Goal: Find contact information: Find contact information

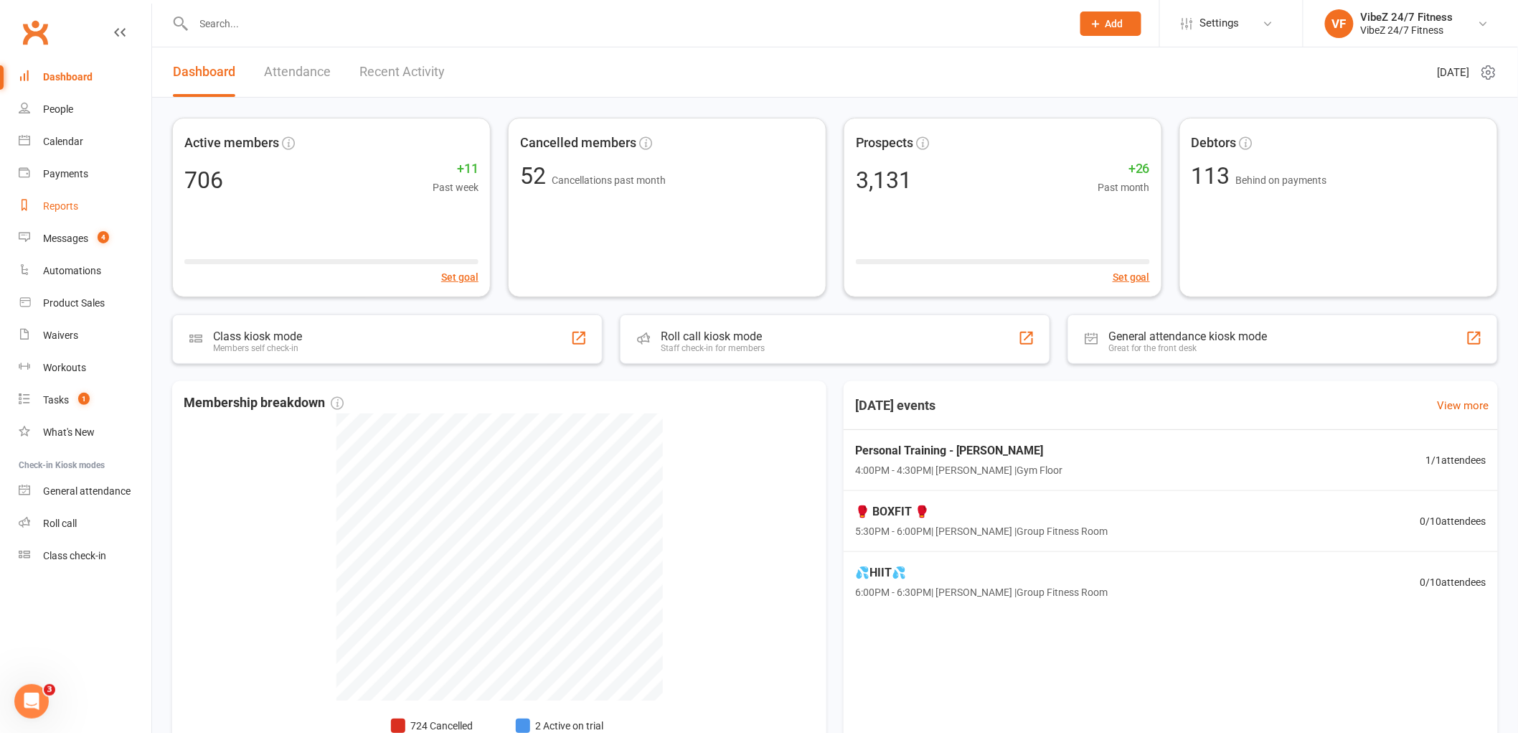
click at [74, 213] on link "Reports" at bounding box center [85, 206] width 133 height 32
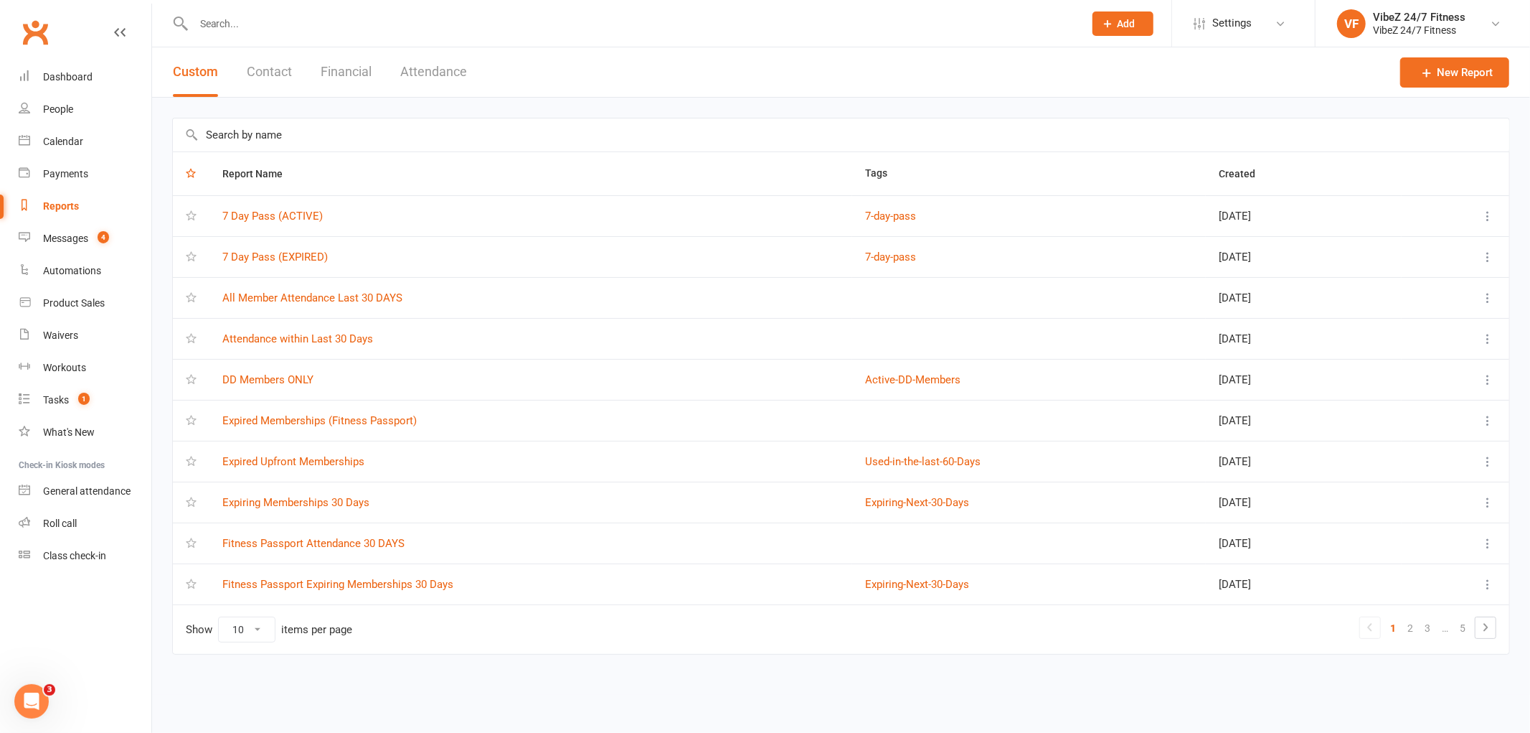
click at [352, 75] on button "Financial" at bounding box center [346, 72] width 51 height 50
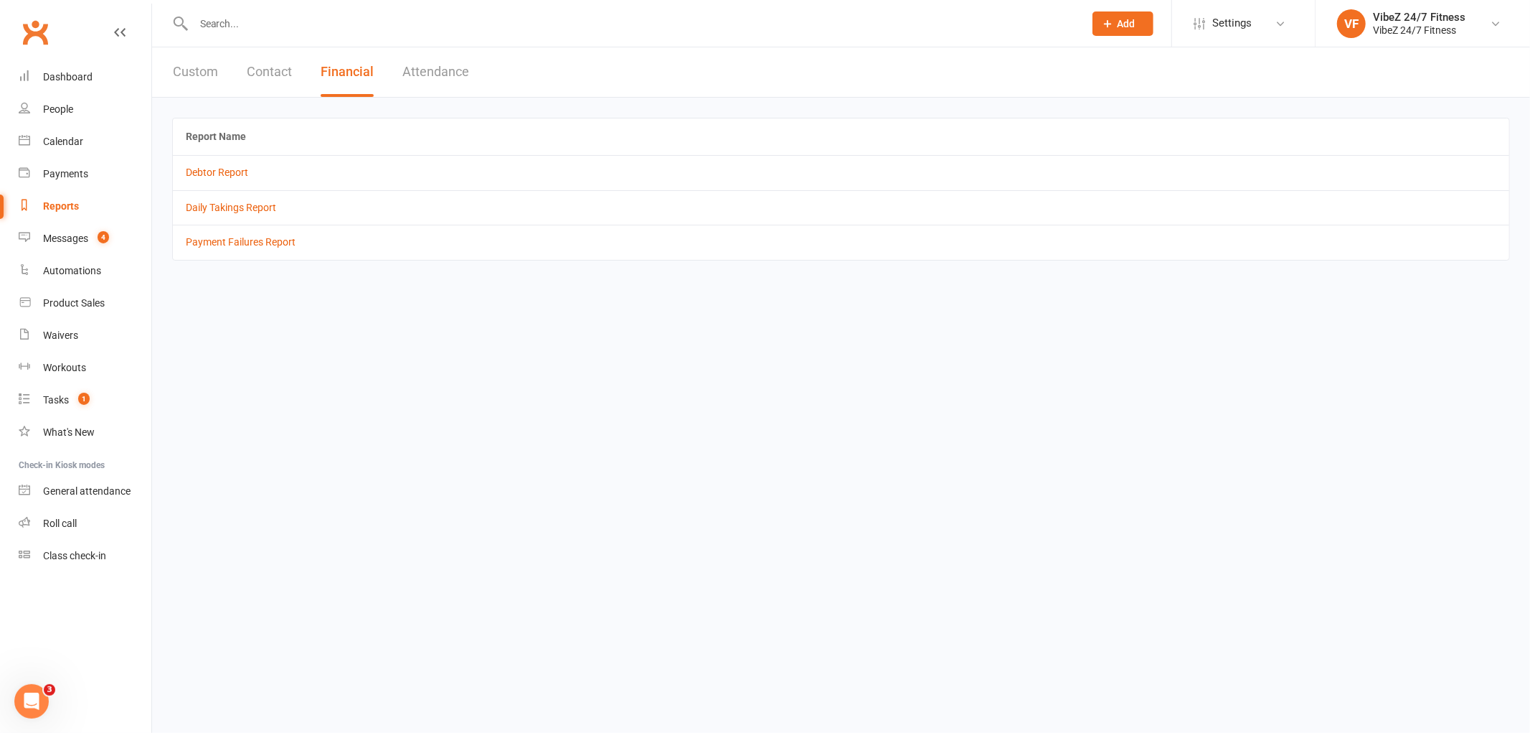
click at [212, 179] on td "Debtor Report" at bounding box center [841, 172] width 1337 height 34
click at [224, 174] on link "Debtor Report" at bounding box center [217, 171] width 62 height 11
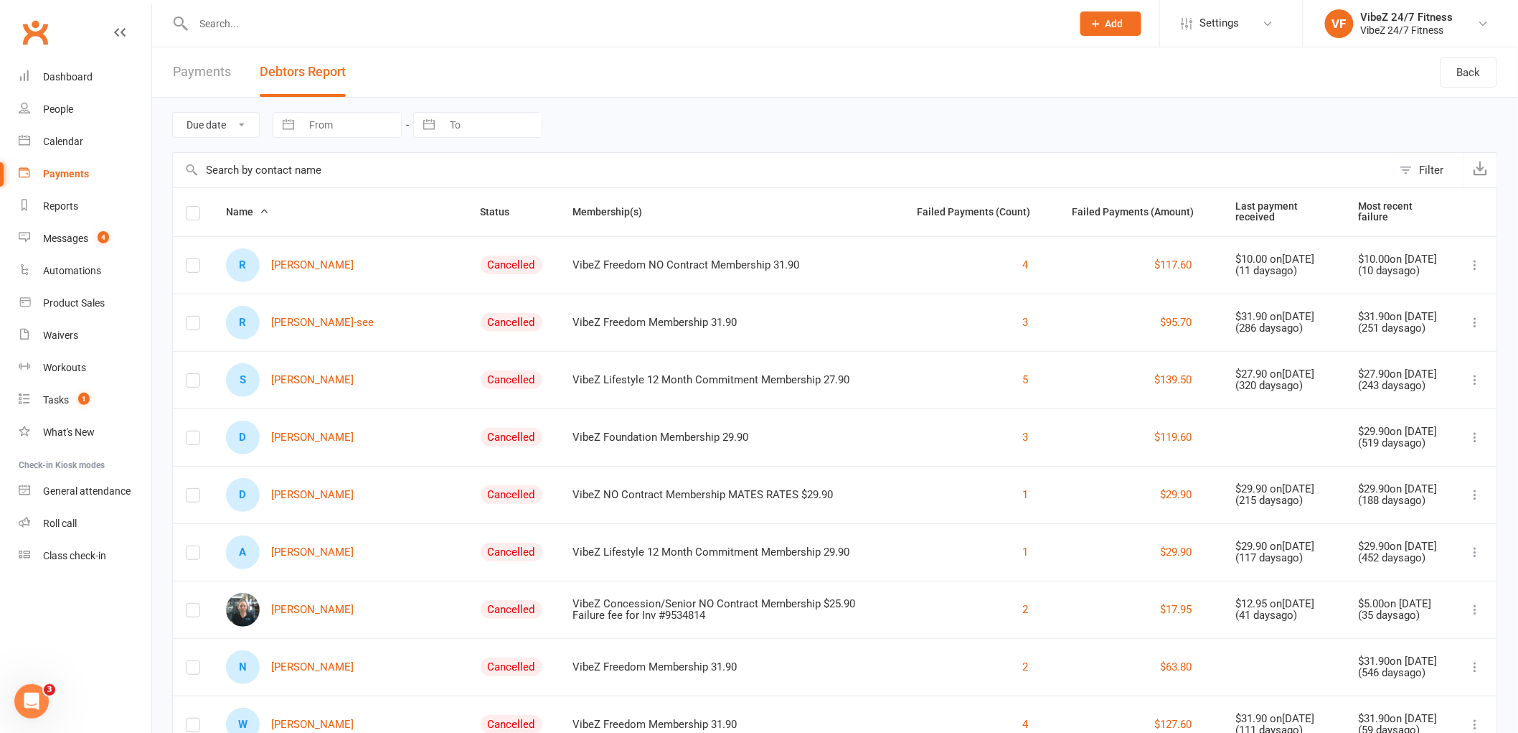
click at [390, 120] on input "From" at bounding box center [351, 125] width 100 height 24
select select "6"
select select "2025"
select select "7"
select select "2025"
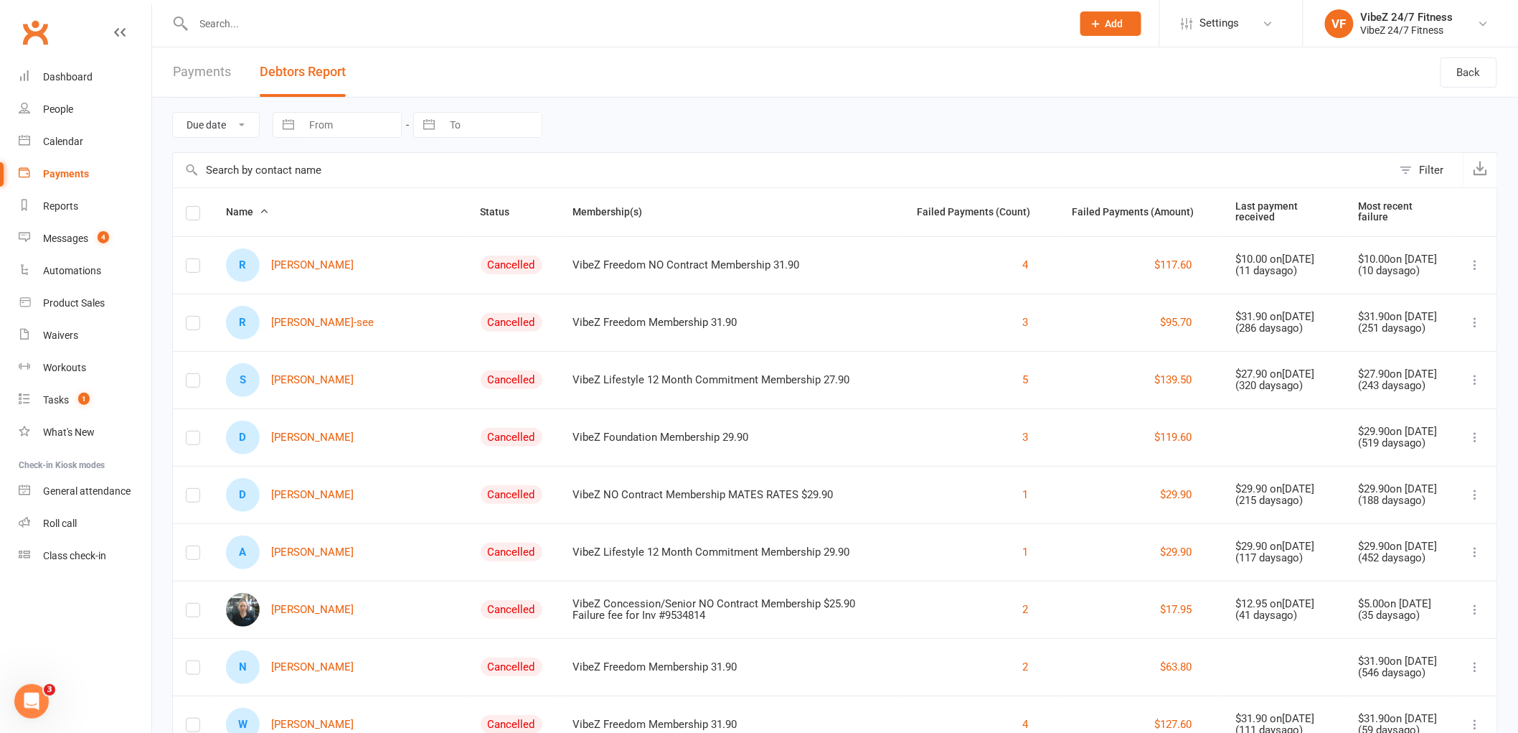
select select "8"
select select "2025"
click at [313, 291] on td "10" at bounding box center [303, 290] width 28 height 27
type input "[DATE]"
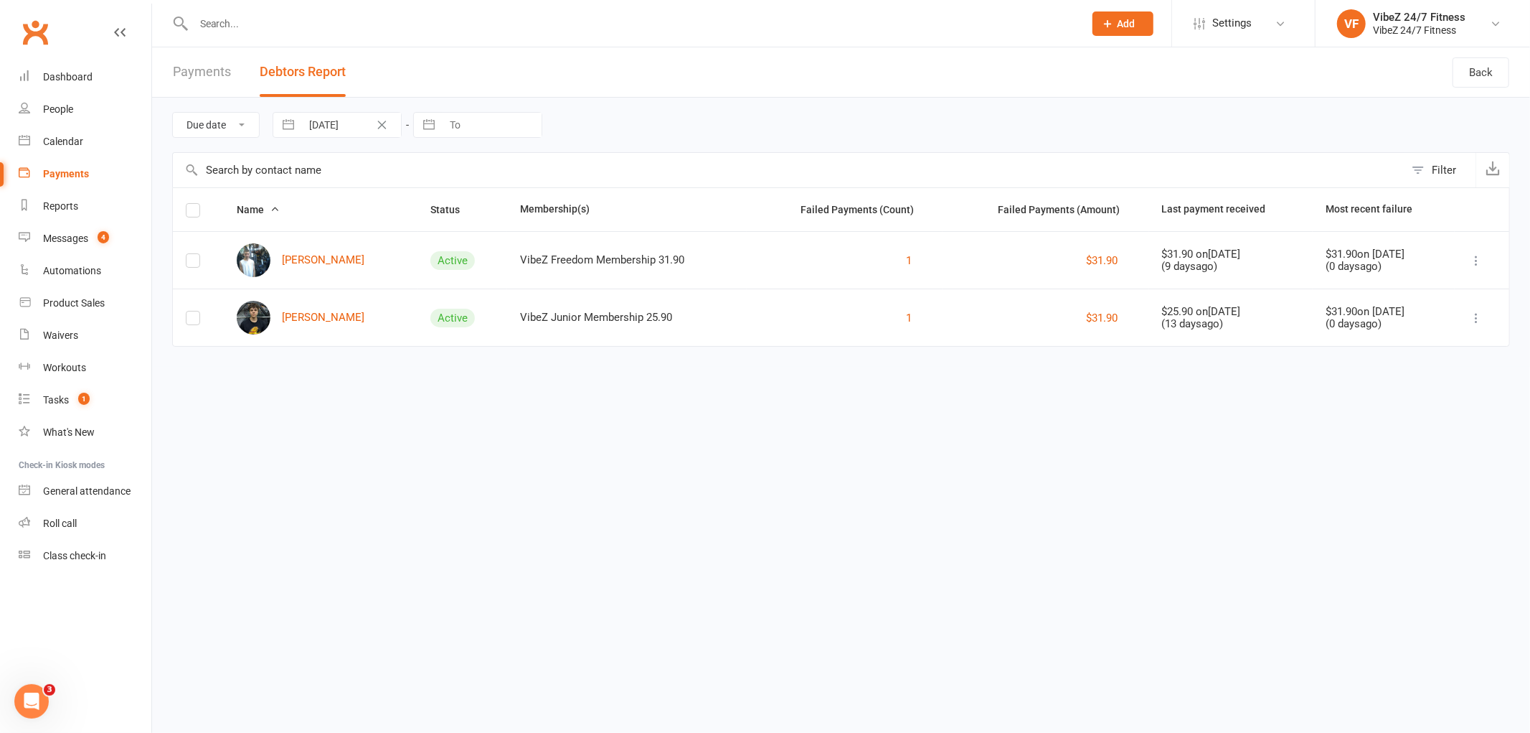
click at [88, 182] on link "Payments" at bounding box center [85, 174] width 133 height 32
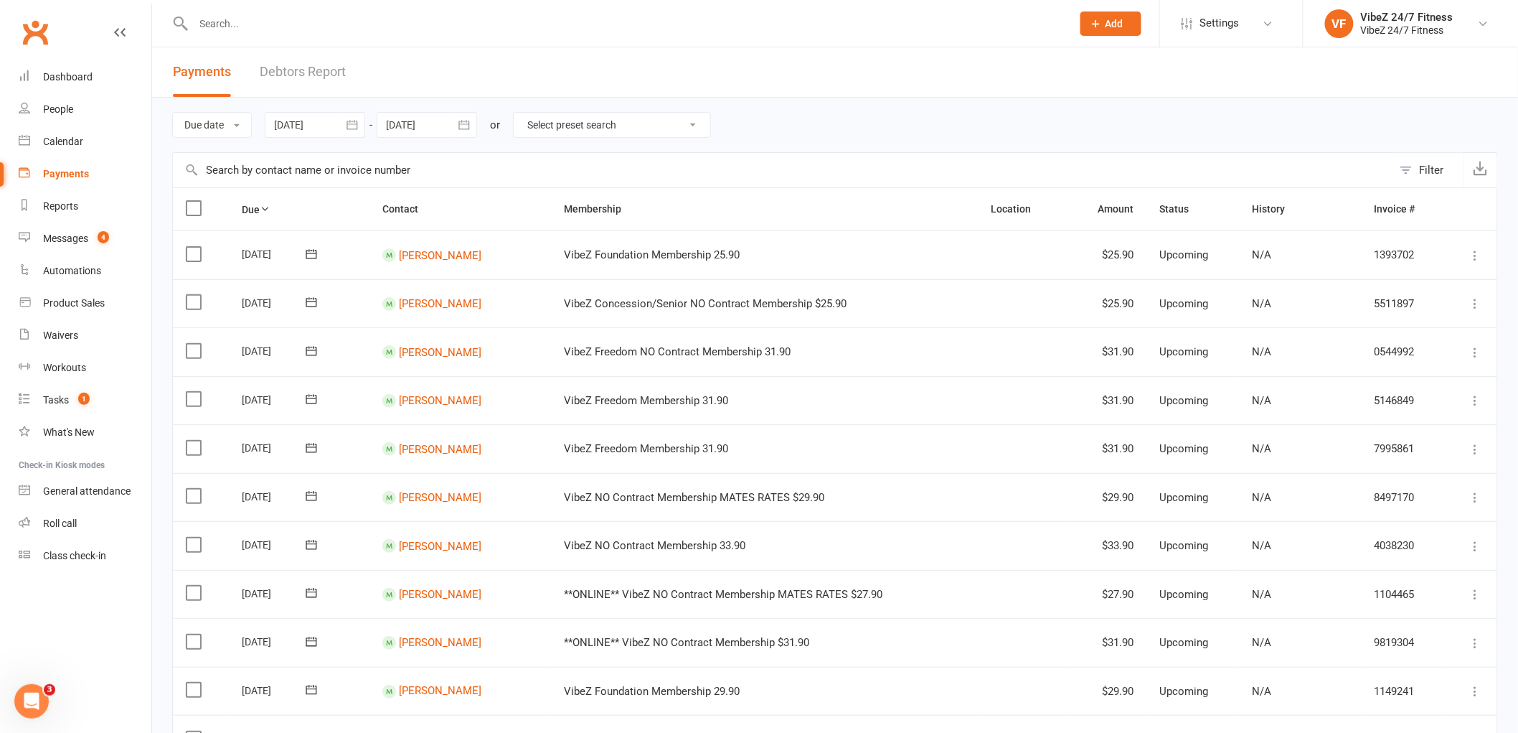
click at [655, 117] on select "Select preset search All failures All skipped payments All pending payments Suc…" at bounding box center [612, 125] width 197 height 24
click at [339, 118] on div at bounding box center [315, 125] width 100 height 26
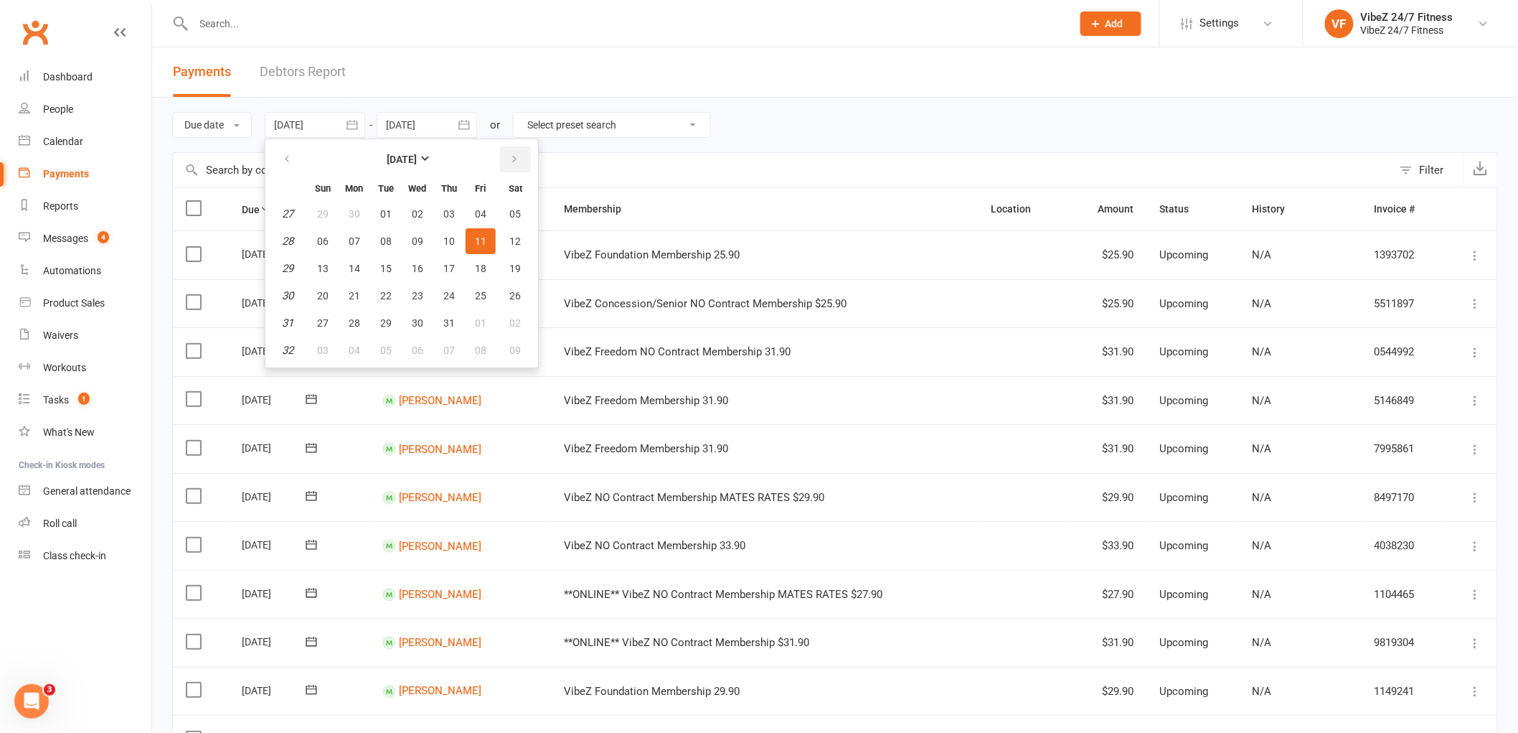
click at [509, 151] on button "button" at bounding box center [515, 159] width 31 height 26
click at [510, 235] on span "09" at bounding box center [515, 240] width 11 height 11
type input "[DATE]"
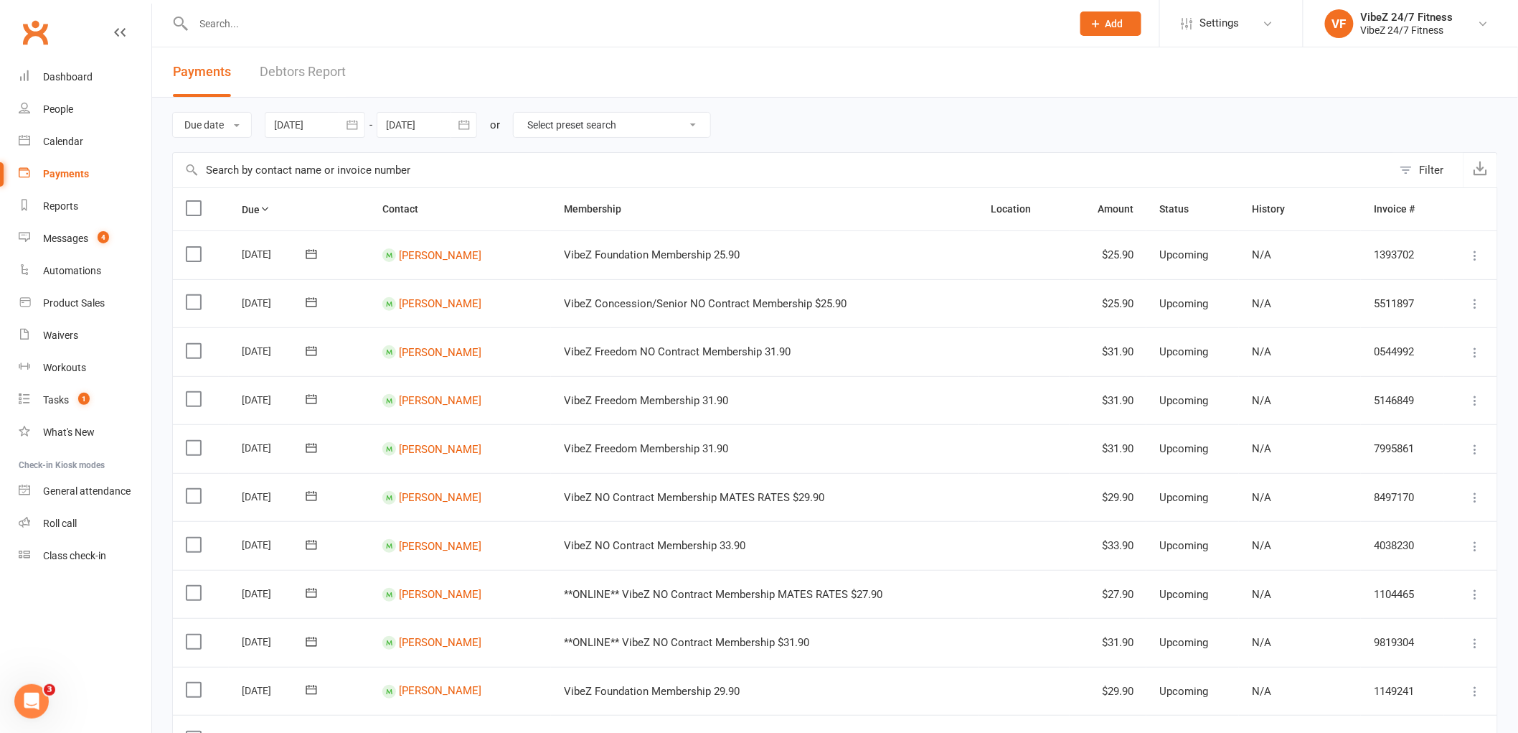
click at [456, 126] on button "button" at bounding box center [464, 125] width 26 height 26
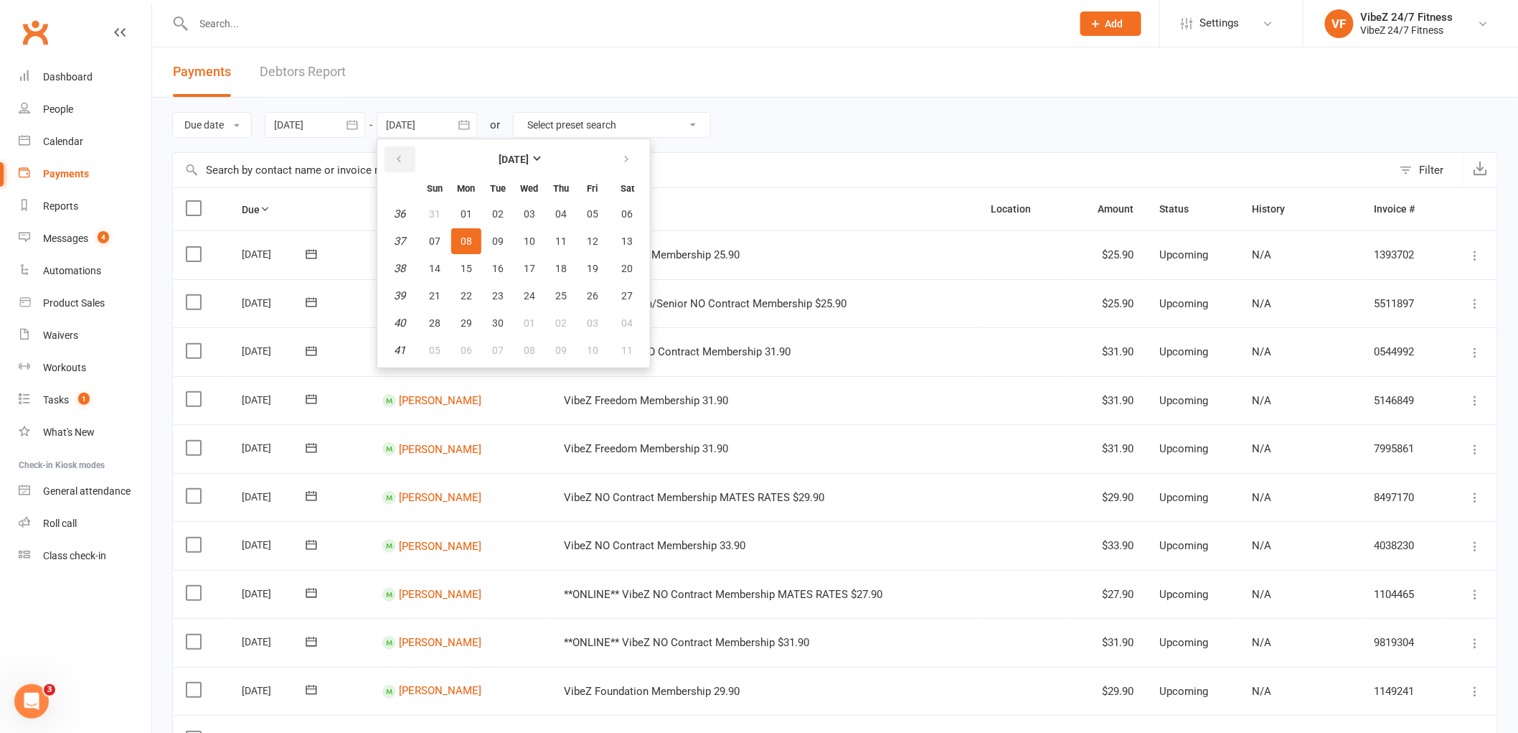
click at [411, 156] on button "button" at bounding box center [400, 159] width 31 height 26
click at [471, 263] on span "11" at bounding box center [466, 268] width 11 height 11
type input "[DATE]"
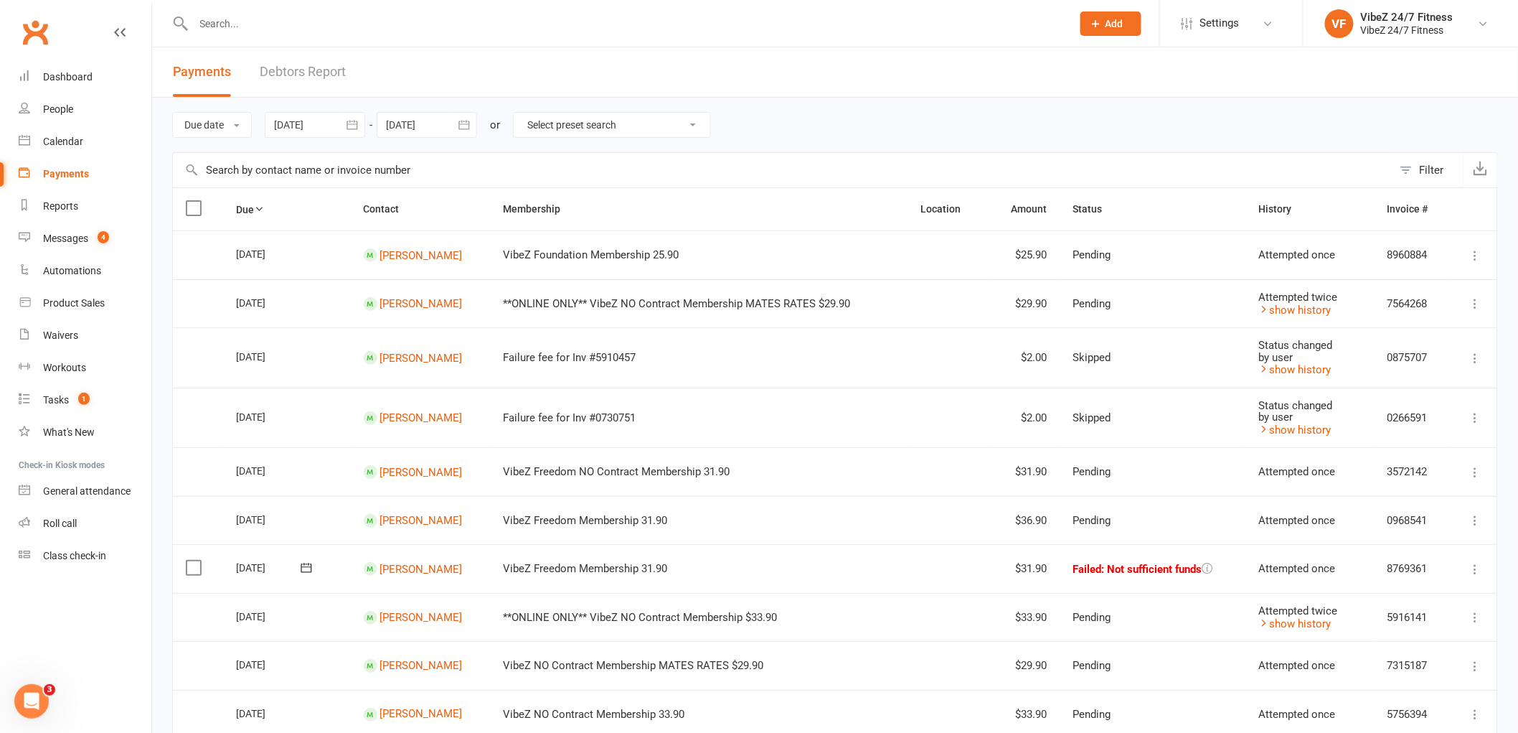
click at [682, 125] on select "Select preset search All failures All skipped payments All pending payments Suc…" at bounding box center [612, 125] width 197 height 24
select select "0"
click at [525, 113] on select "Select preset search All failures All skipped payments All pending payments Suc…" at bounding box center [612, 125] width 197 height 24
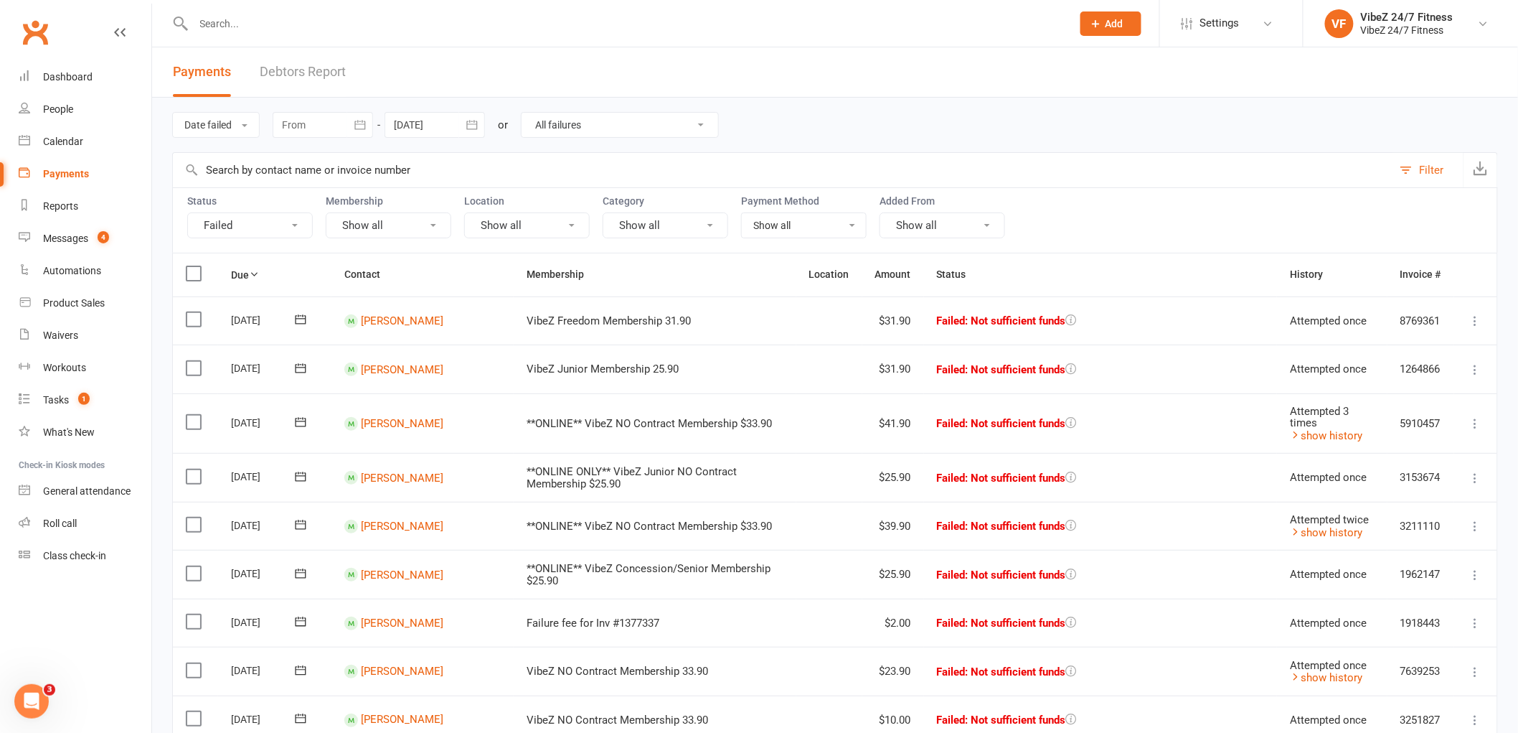
click at [352, 125] on button "button" at bounding box center [360, 125] width 26 height 26
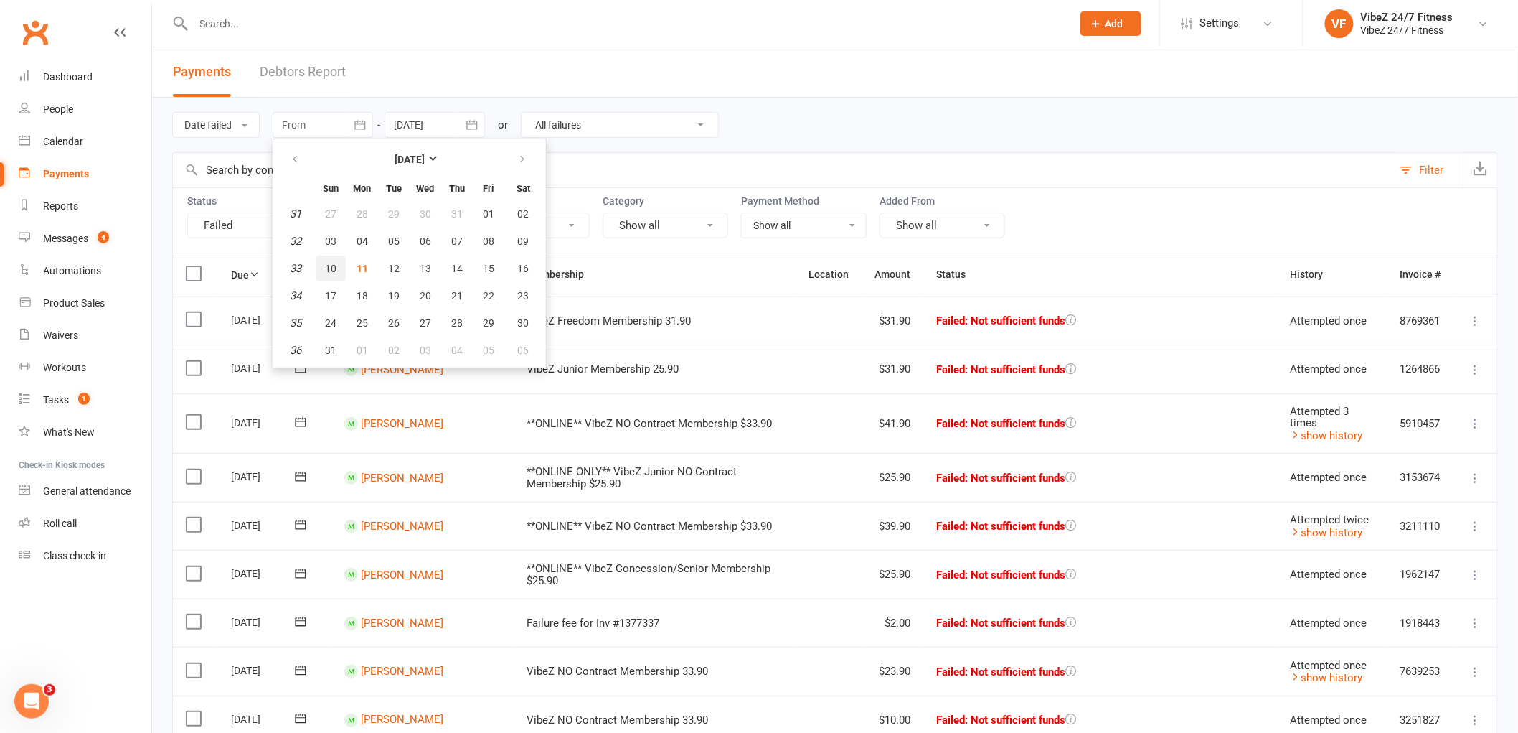
click at [331, 263] on span "10" at bounding box center [330, 268] width 11 height 11
type input "[DATE]"
select select
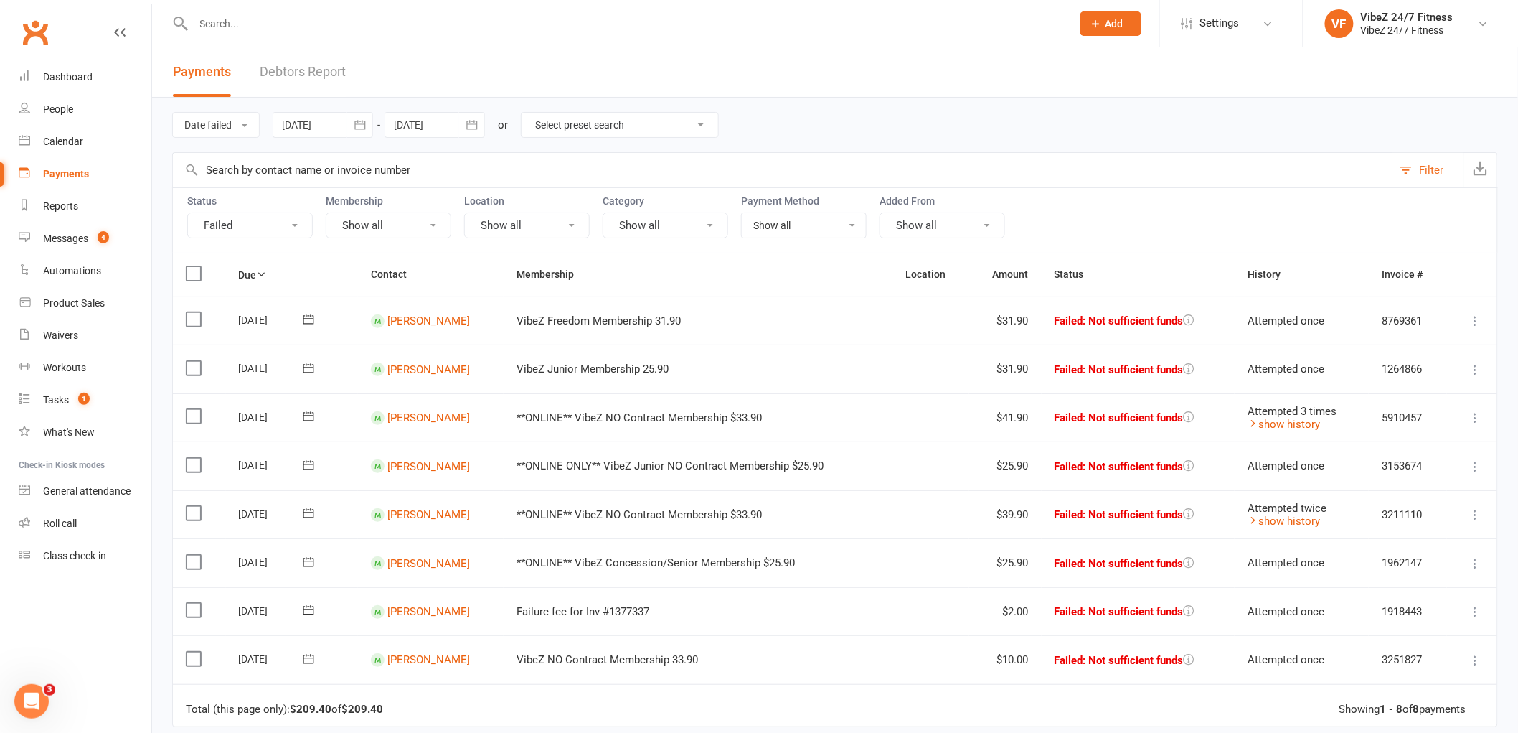
click at [596, 123] on select "Select preset search All failures All skipped payments All pending payments Suc…" at bounding box center [620, 125] width 197 height 24
click at [801, 118] on div "Date failed Due date Date paid Date failed Date settled [DATE] [DATE] Sun Mon T…" at bounding box center [835, 125] width 1326 height 55
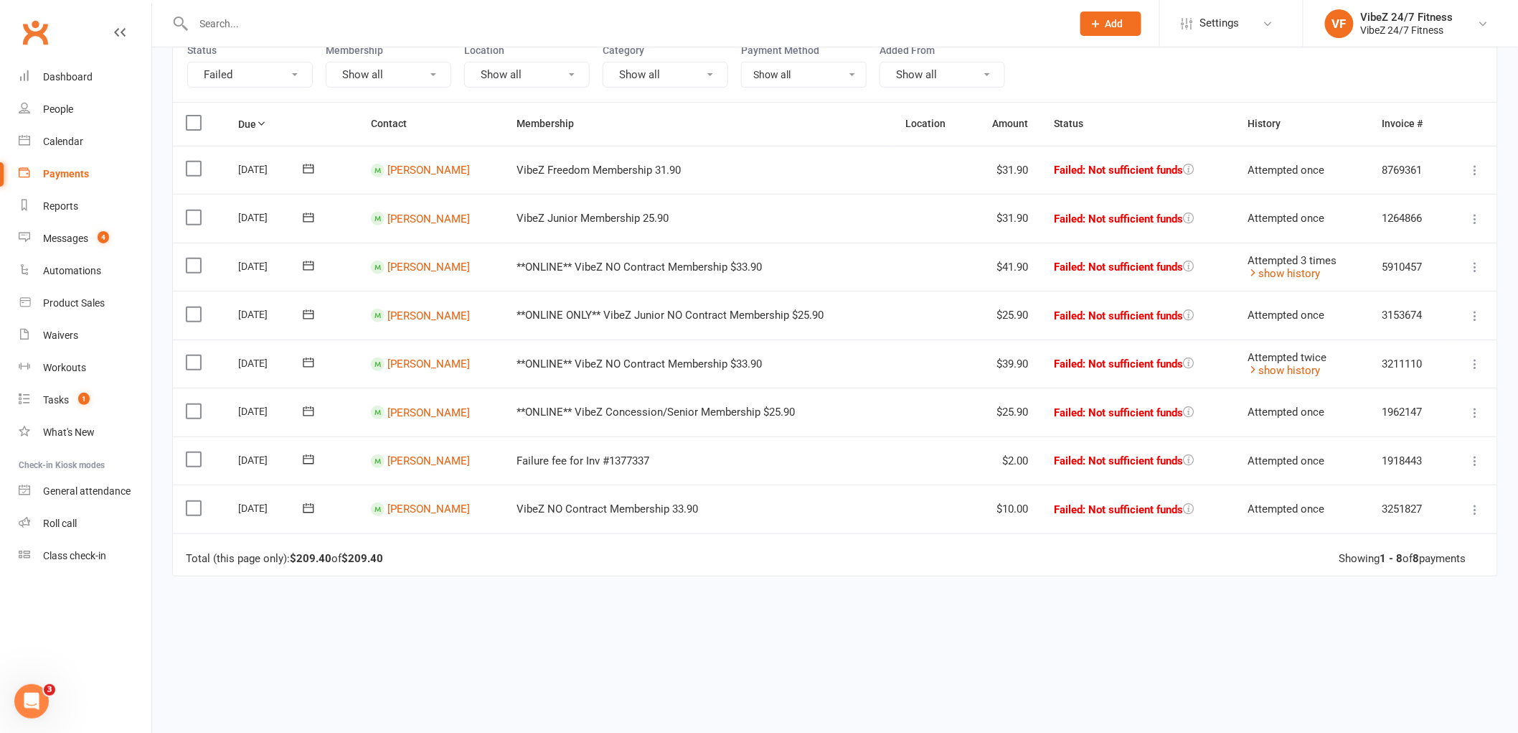
scroll to position [159, 0]
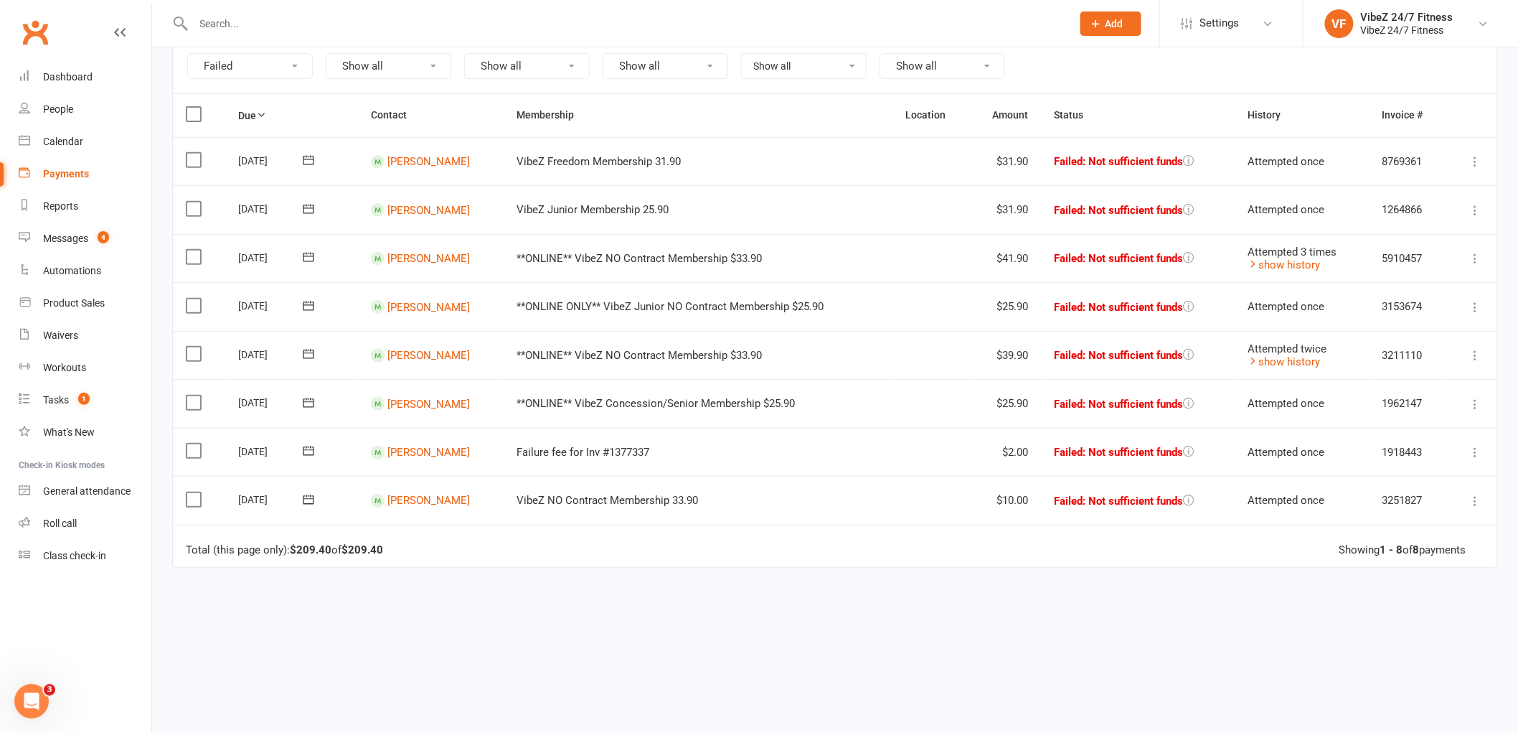
click at [1473, 455] on icon at bounding box center [1476, 452] width 14 height 14
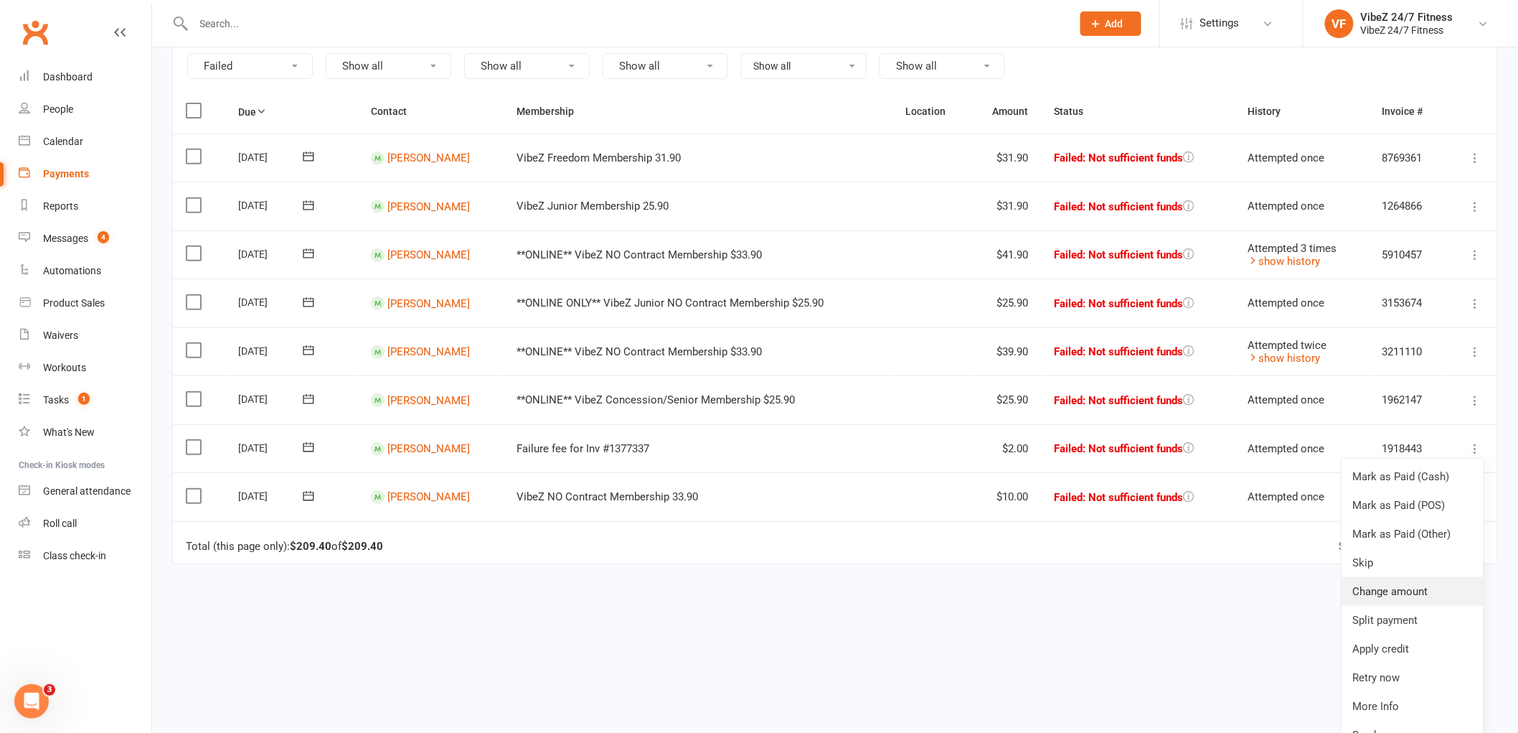
scroll to position [199, 0]
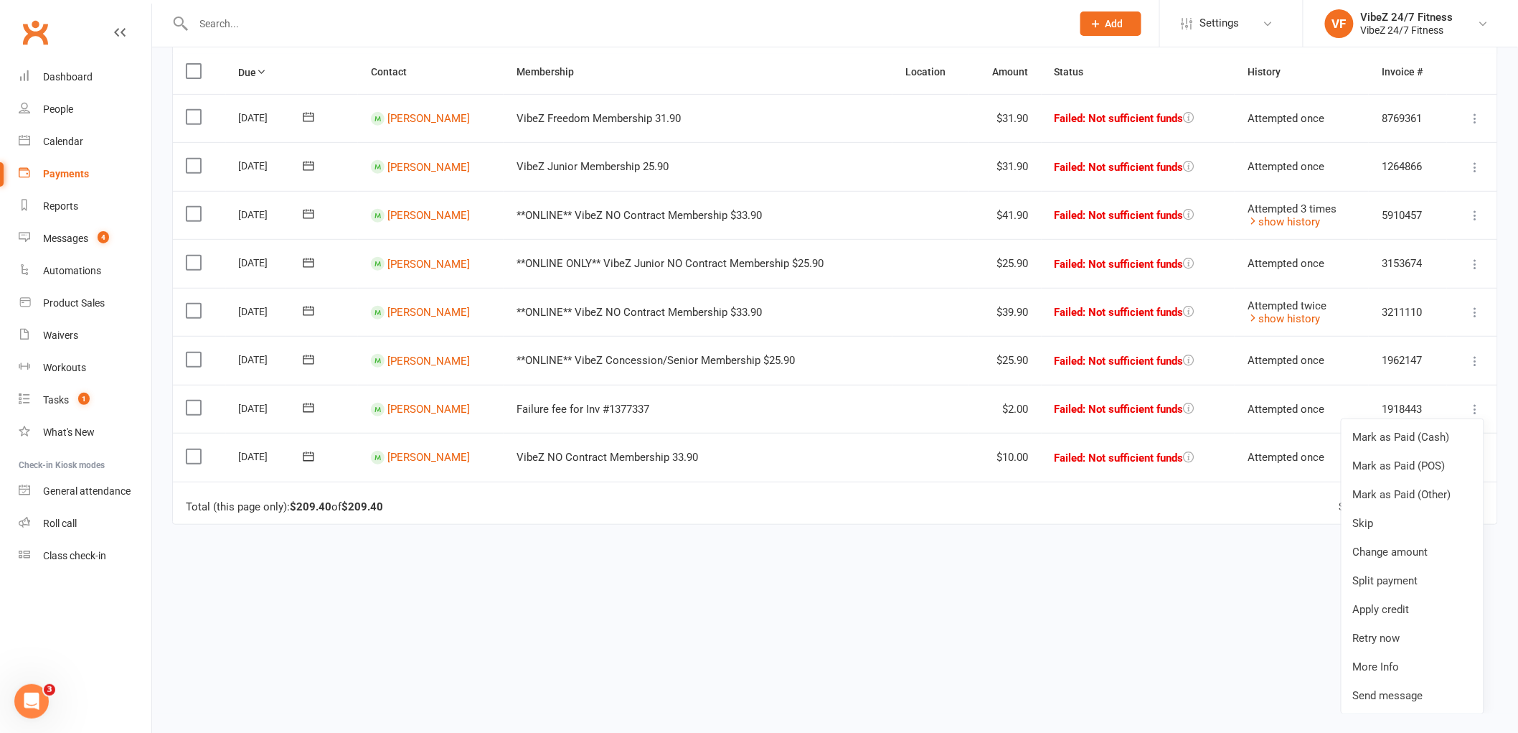
click at [860, 502] on td "Total (this page only): $209.40 of $209.40 Showing 1 - 8 of 8 payments" at bounding box center [835, 502] width 1324 height 43
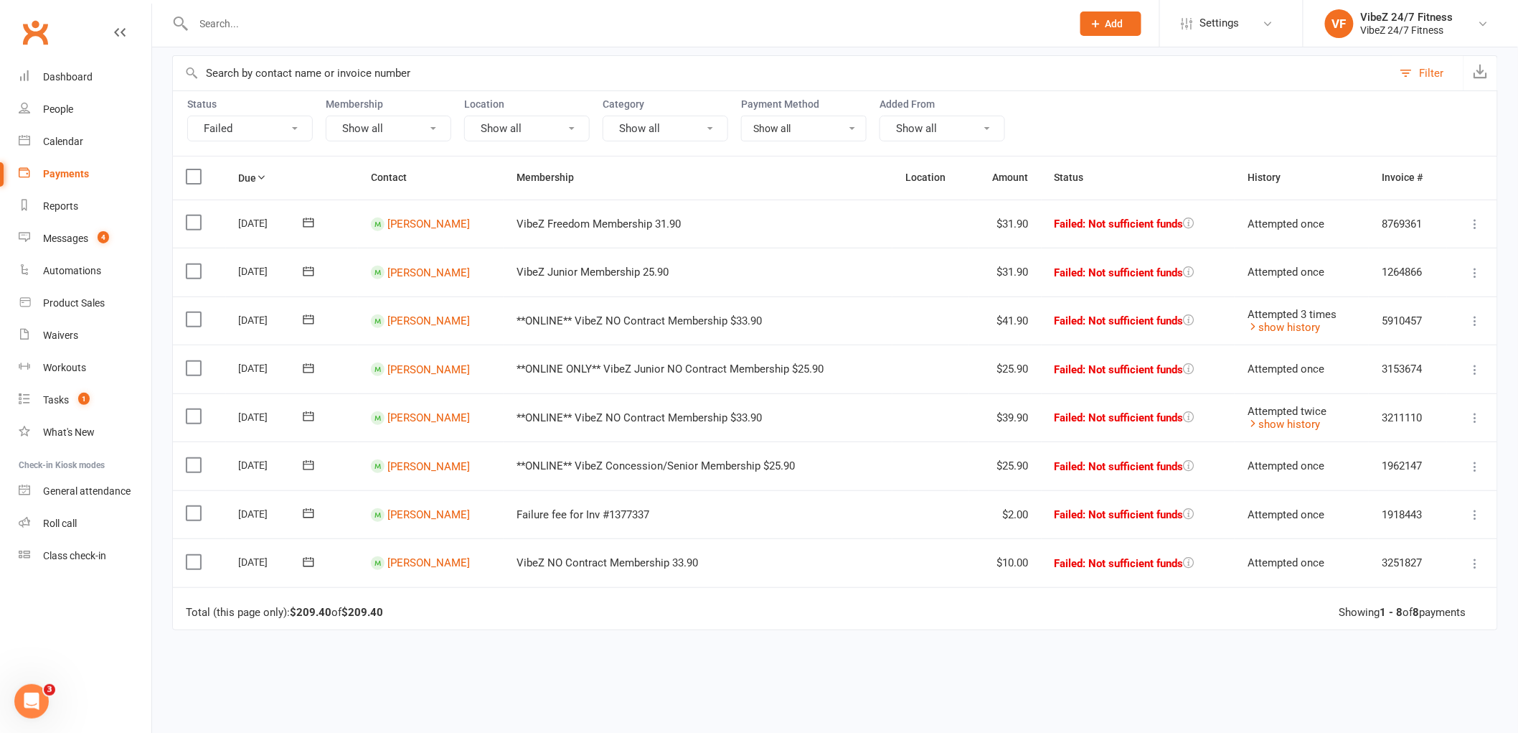
scroll to position [0, 0]
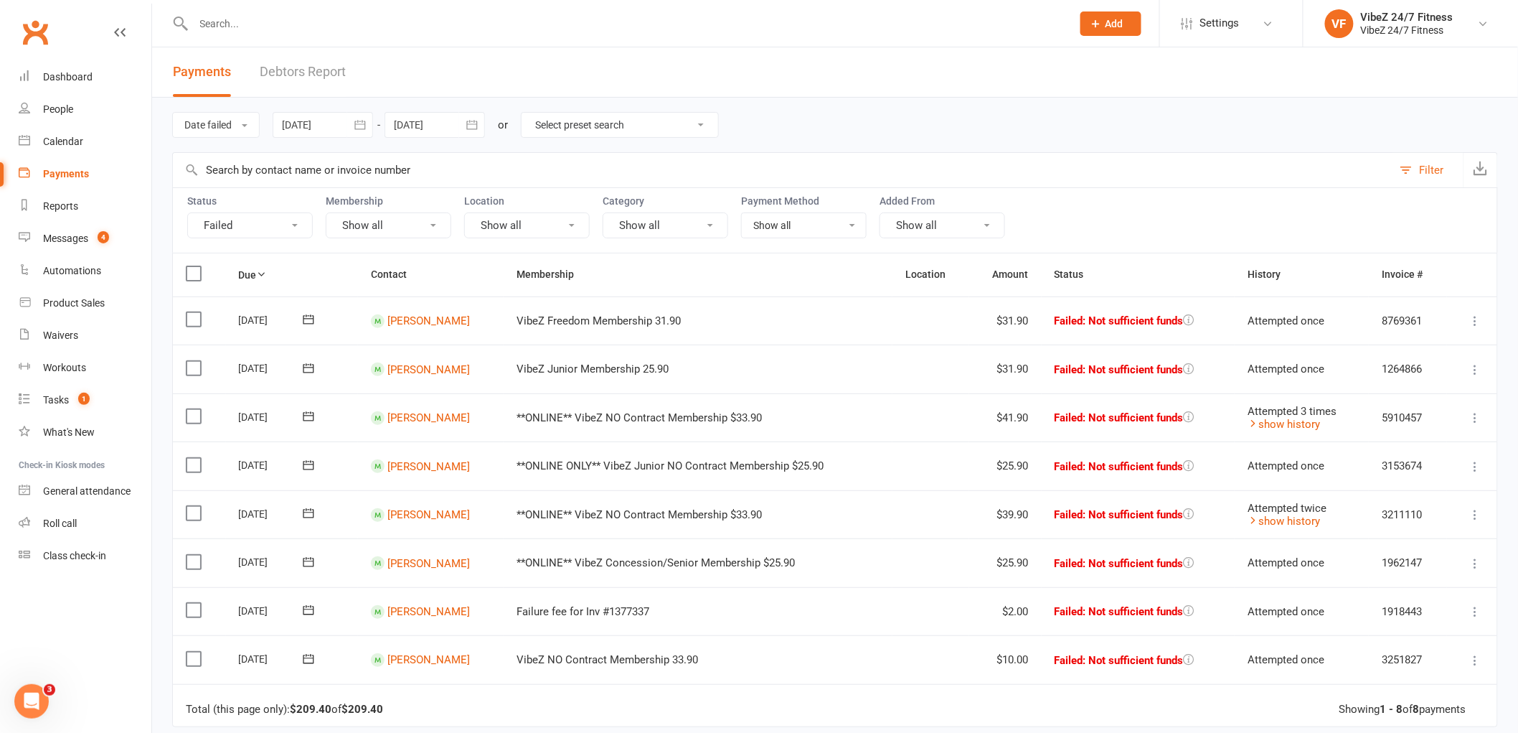
click at [364, 121] on icon "button" at bounding box center [360, 125] width 14 height 14
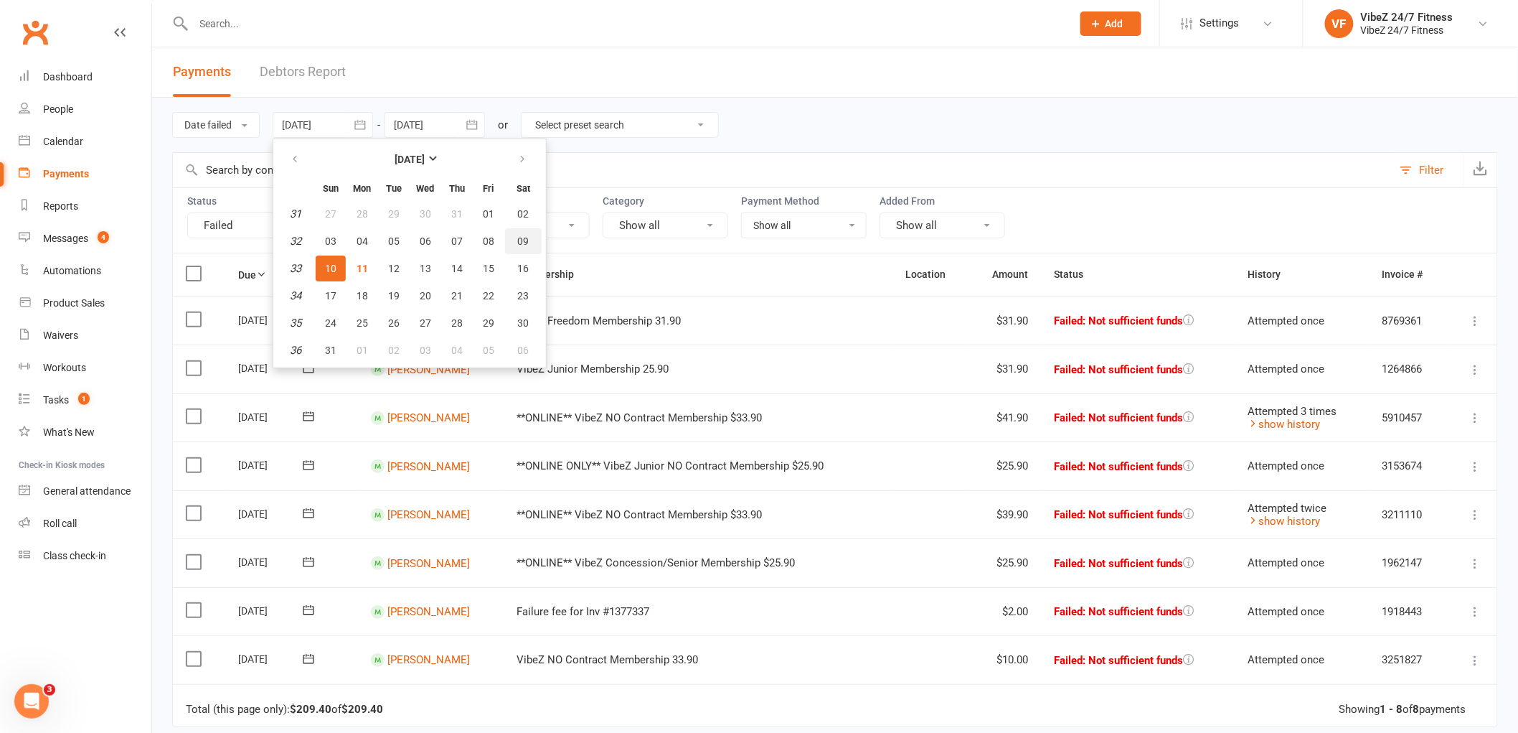
click at [524, 239] on span "09" at bounding box center [523, 240] width 11 height 11
type input "[DATE]"
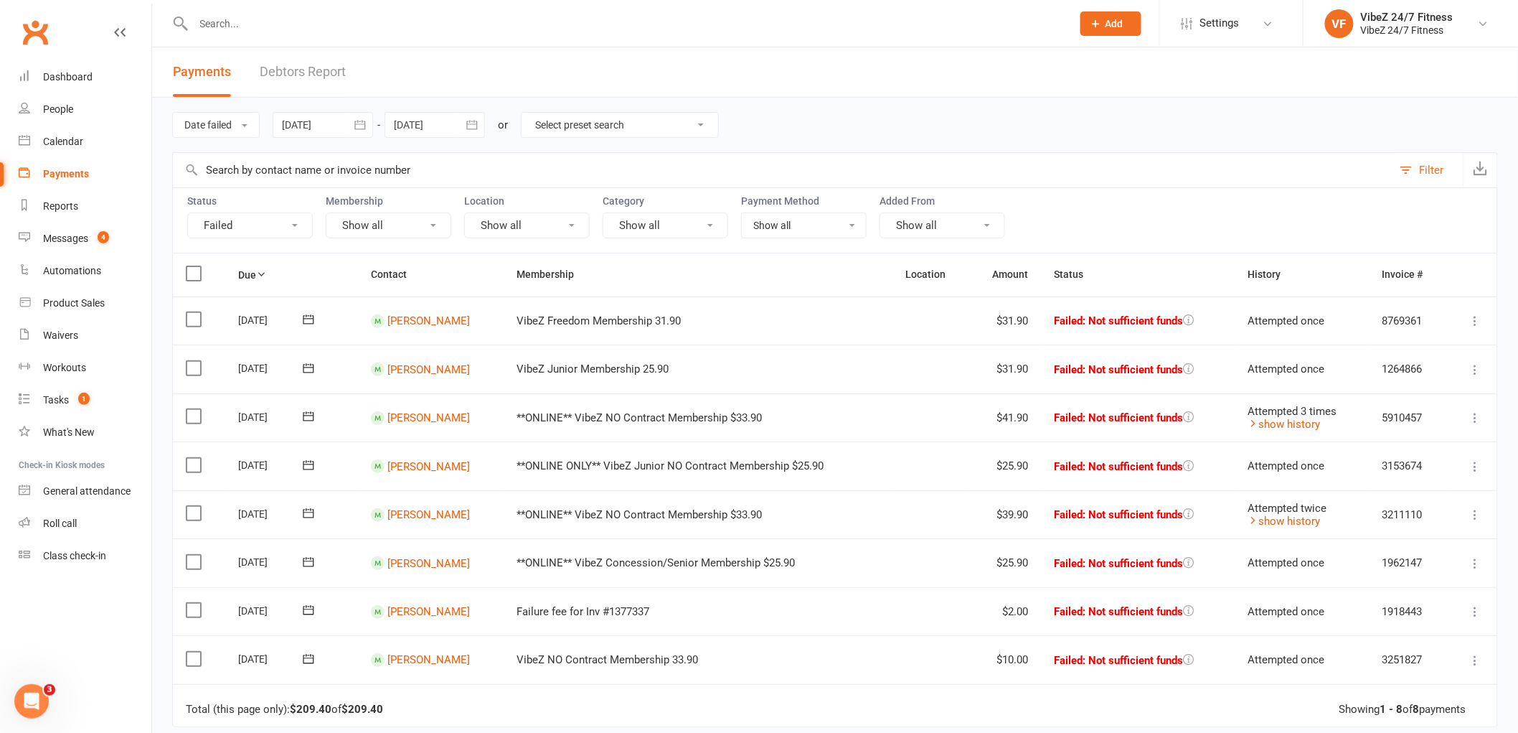
click at [462, 305] on td "[PERSON_NAME]" at bounding box center [431, 320] width 146 height 49
click at [469, 319] on link "[PERSON_NAME]" at bounding box center [428, 320] width 83 height 13
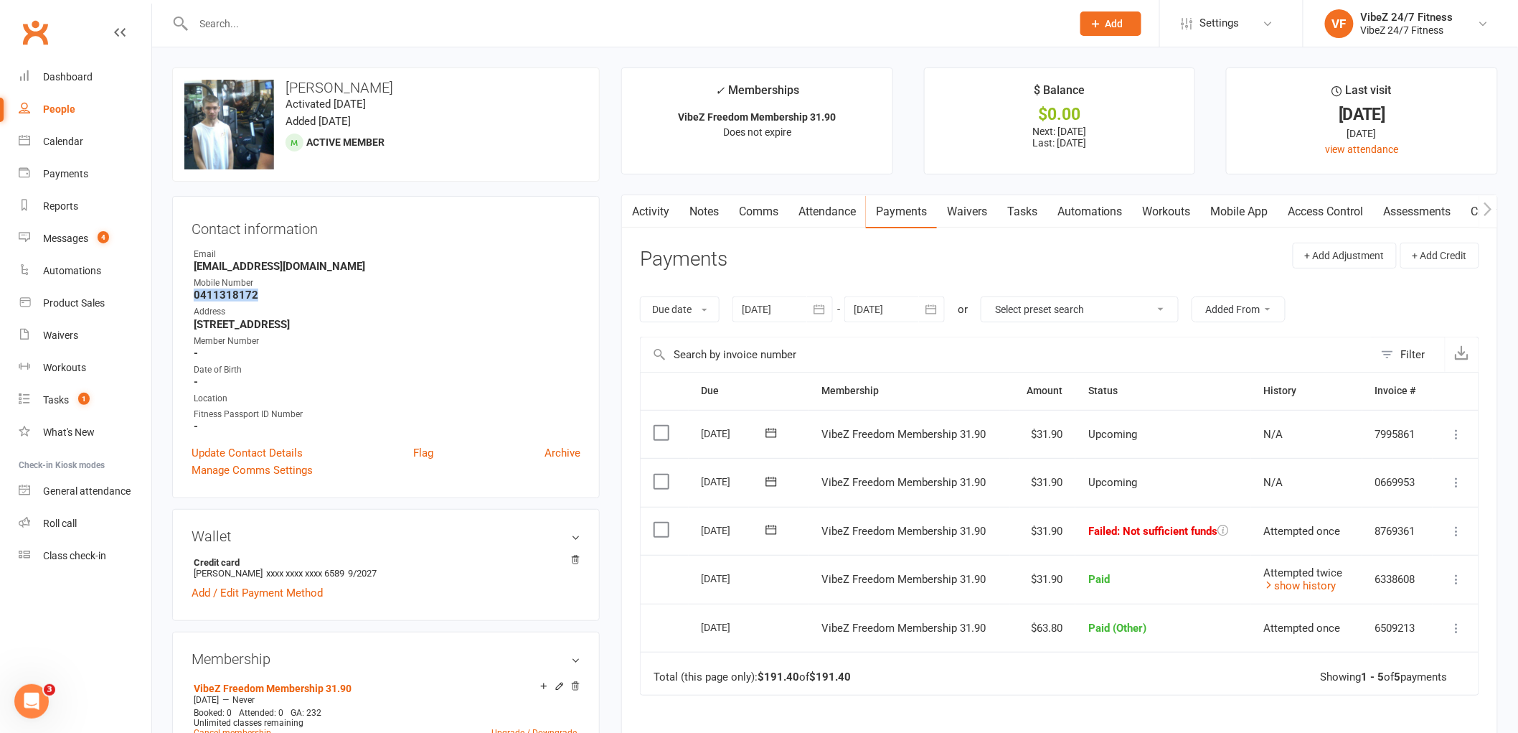
drag, startPoint x: 260, startPoint y: 290, endPoint x: 192, endPoint y: 298, distance: 69.4
click at [192, 298] on li "Mobile Number [PHONE_NUMBER]" at bounding box center [386, 288] width 389 height 25
copy strong "0411318172"
click at [883, 9] on div at bounding box center [617, 23] width 890 height 47
click at [884, 26] on input "text" at bounding box center [625, 24] width 872 height 20
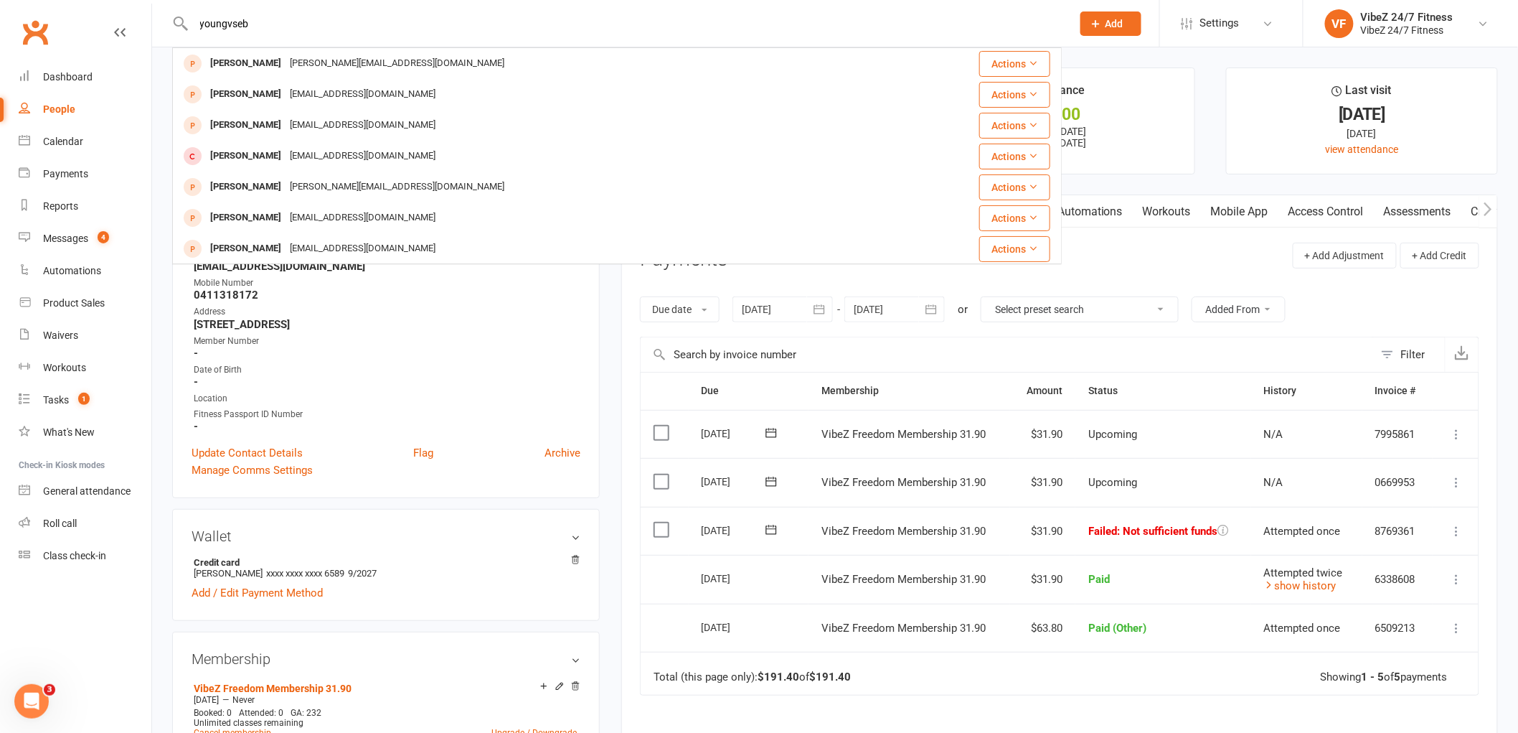
drag, startPoint x: 266, startPoint y: 17, endPoint x: 3, endPoint y: 2, distance: 263.7
click at [3, 2] on react-component "youngvseb [PERSON_NAME] [PERSON_NAME][EMAIL_ADDRESS][DOMAIN_NAME] Actions [PERS…" at bounding box center [531, 23] width 1062 height 47
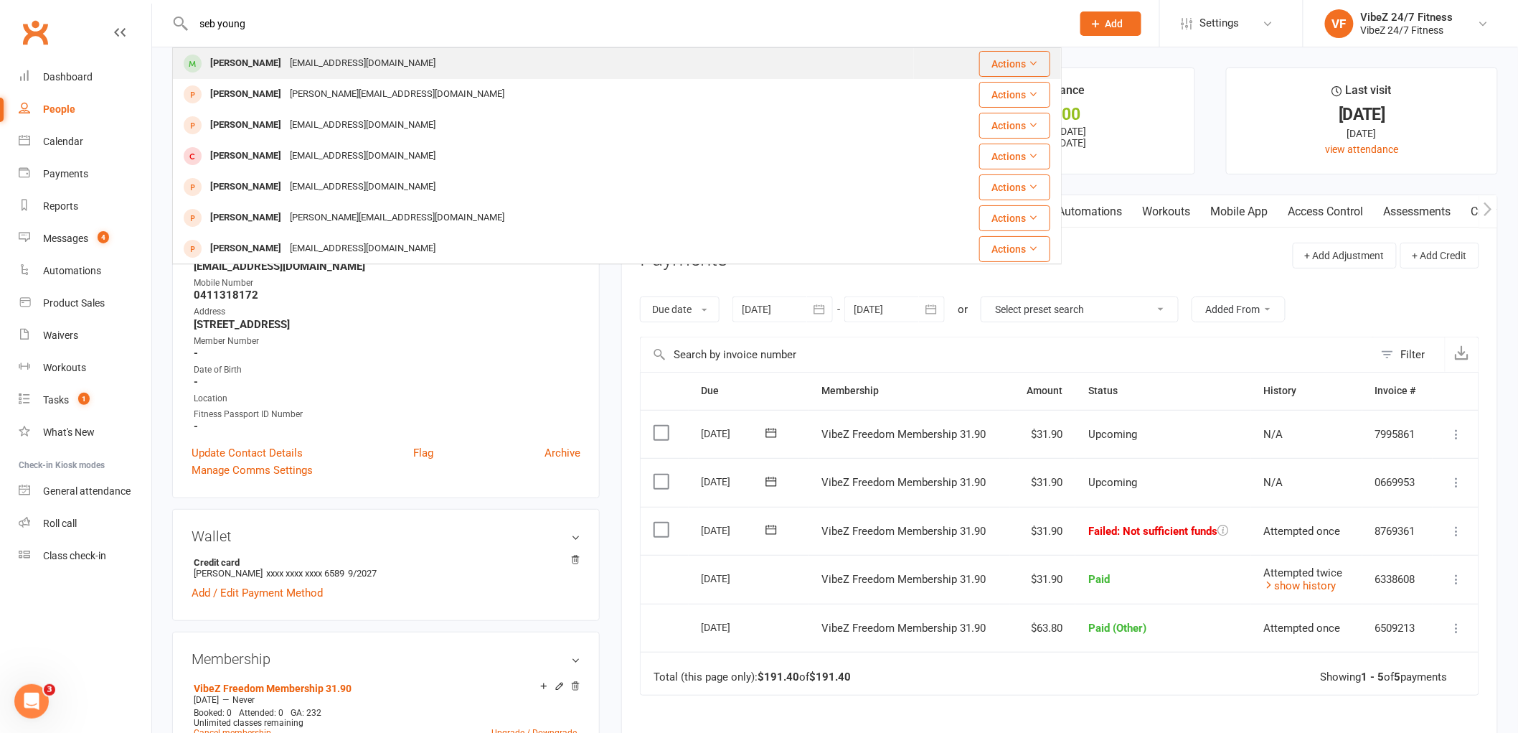
type input "seb young"
click at [368, 63] on div "[EMAIL_ADDRESS][DOMAIN_NAME]" at bounding box center [363, 63] width 154 height 21
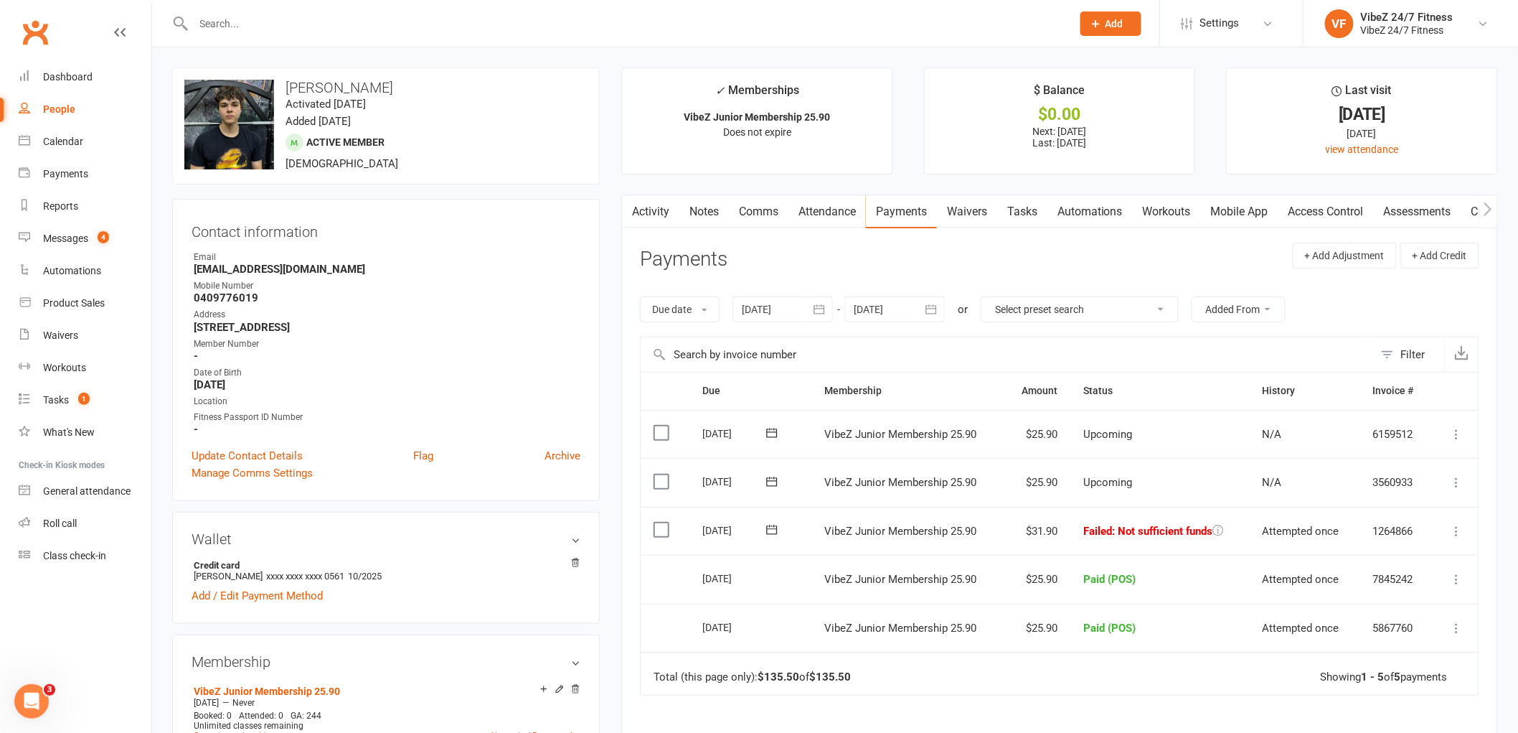
click at [900, 211] on link "Payments" at bounding box center [901, 211] width 71 height 33
drag, startPoint x: 268, startPoint y: 294, endPoint x: 195, endPoint y: 299, distance: 73.4
click at [195, 299] on strong "0409776019" at bounding box center [387, 297] width 387 height 13
copy strong "0409776019"
click at [1005, 19] on input "text" at bounding box center [625, 24] width 872 height 20
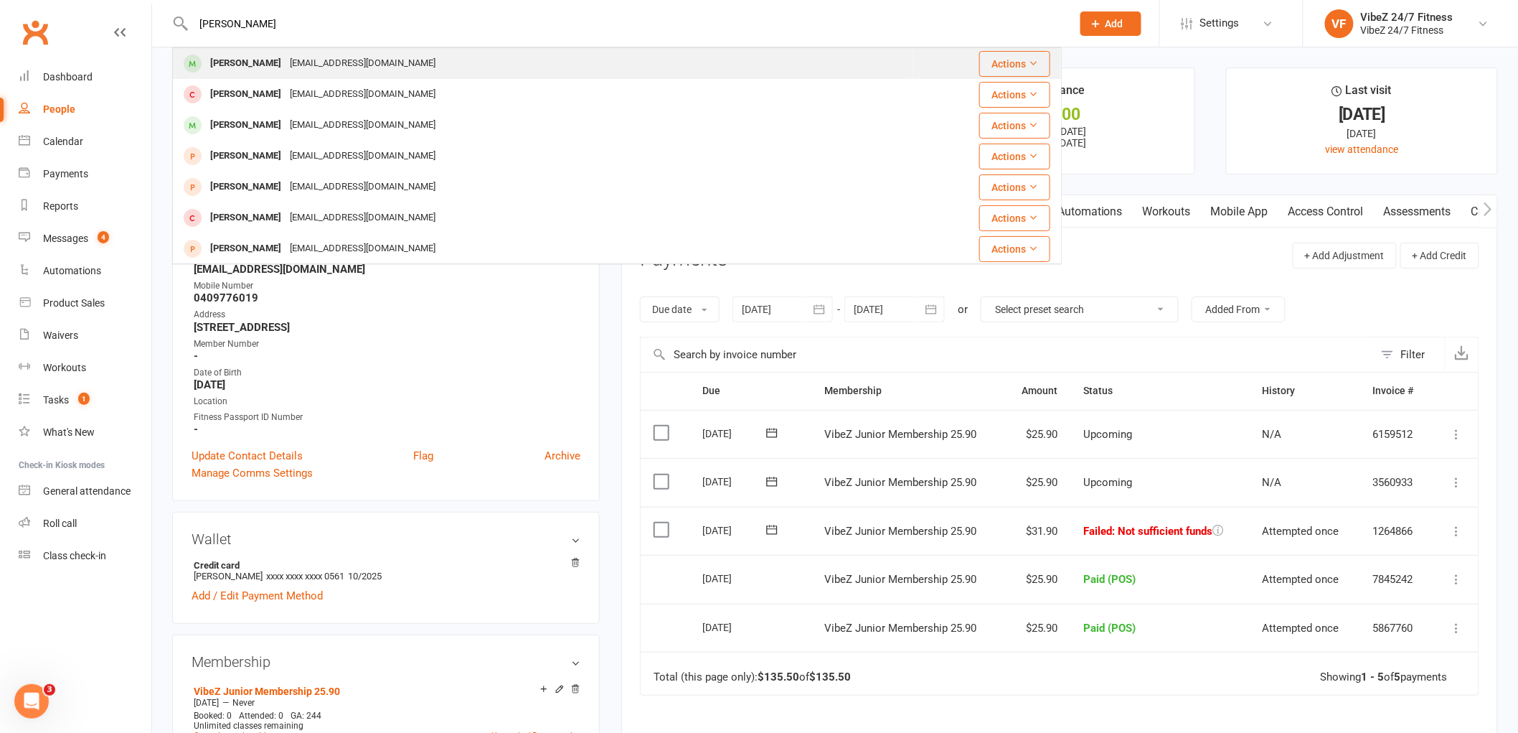
type input "[PERSON_NAME]"
click at [474, 65] on div "[PERSON_NAME] [EMAIL_ADDRESS][DOMAIN_NAME]" at bounding box center [543, 63] width 738 height 29
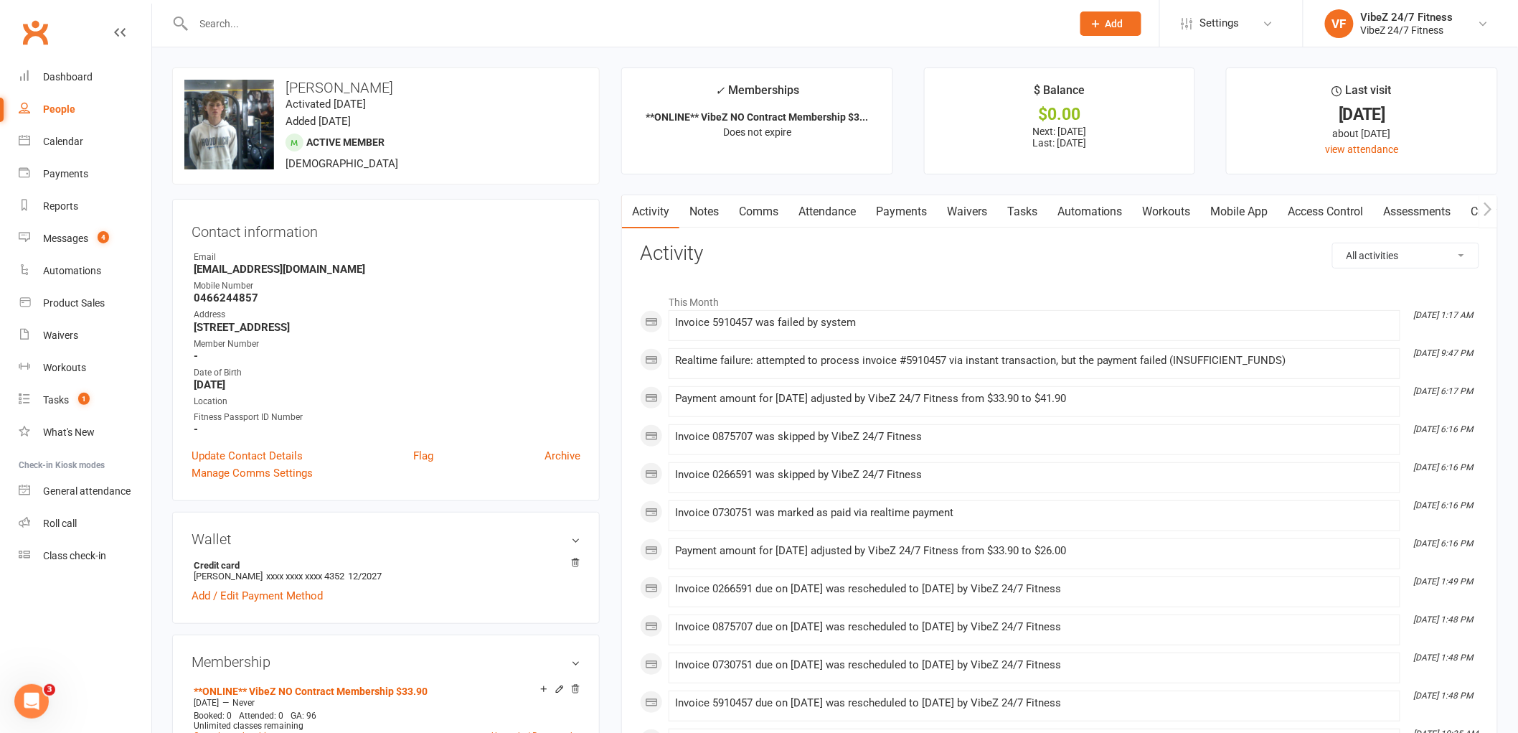
click at [893, 204] on link "Payments" at bounding box center [901, 211] width 71 height 33
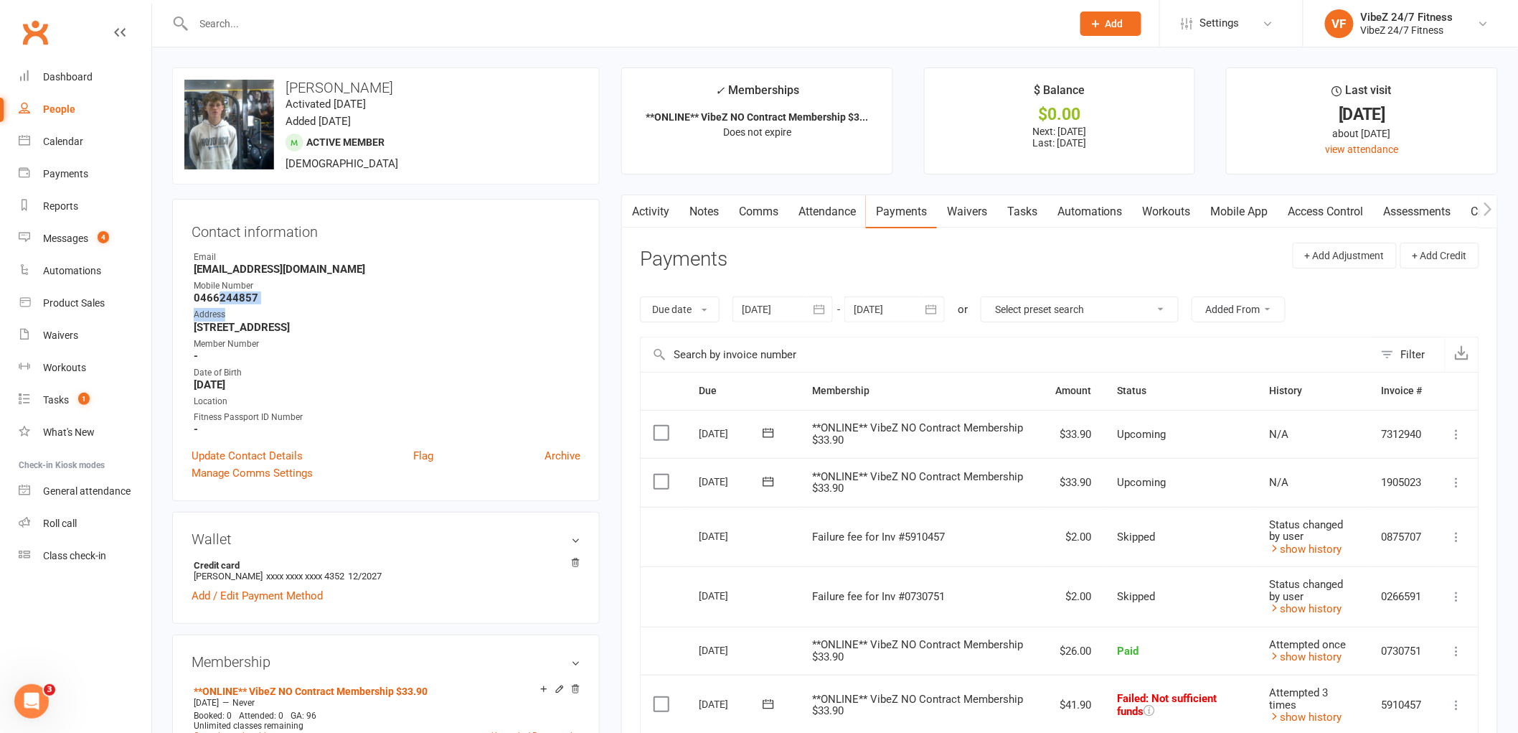
drag, startPoint x: 266, startPoint y: 306, endPoint x: 220, endPoint y: 291, distance: 48.8
click at [220, 291] on ul "Owner Email [EMAIL_ADDRESS][DOMAIN_NAME] Mobile Number [PHONE_NUMBER] Address […" at bounding box center [386, 342] width 389 height 185
click at [311, 292] on strong "0466244857" at bounding box center [387, 297] width 387 height 13
drag, startPoint x: 281, startPoint y: 297, endPoint x: 192, endPoint y: 297, distance: 88.2
click at [192, 297] on li "Mobile Number [PHONE_NUMBER]" at bounding box center [386, 291] width 389 height 25
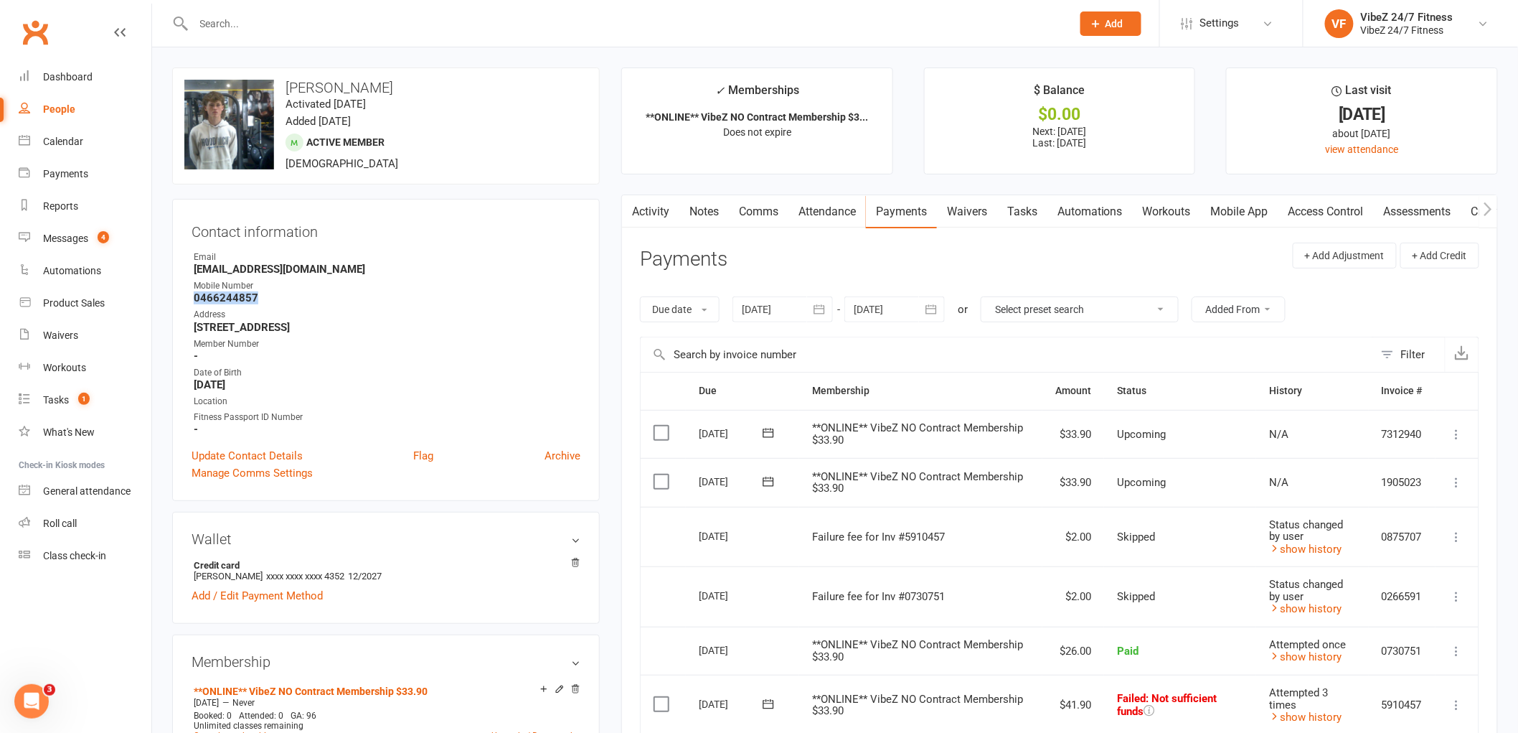
copy strong "0466244857"
click at [737, 17] on input "text" at bounding box center [625, 24] width 872 height 20
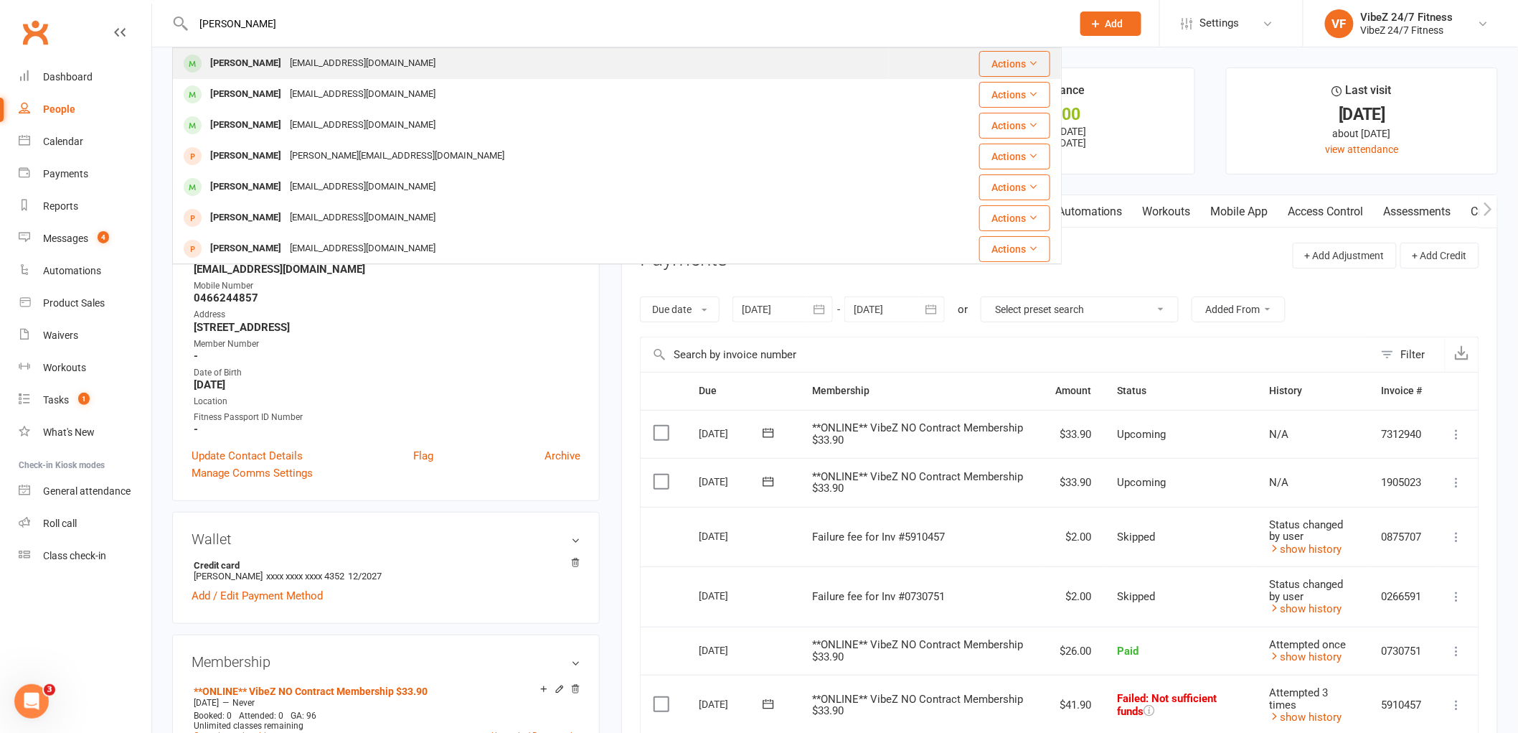
type input "[PERSON_NAME]"
click at [305, 75] on div "[PERSON_NAME] [EMAIL_ADDRESS][DOMAIN_NAME]" at bounding box center [531, 63] width 715 height 29
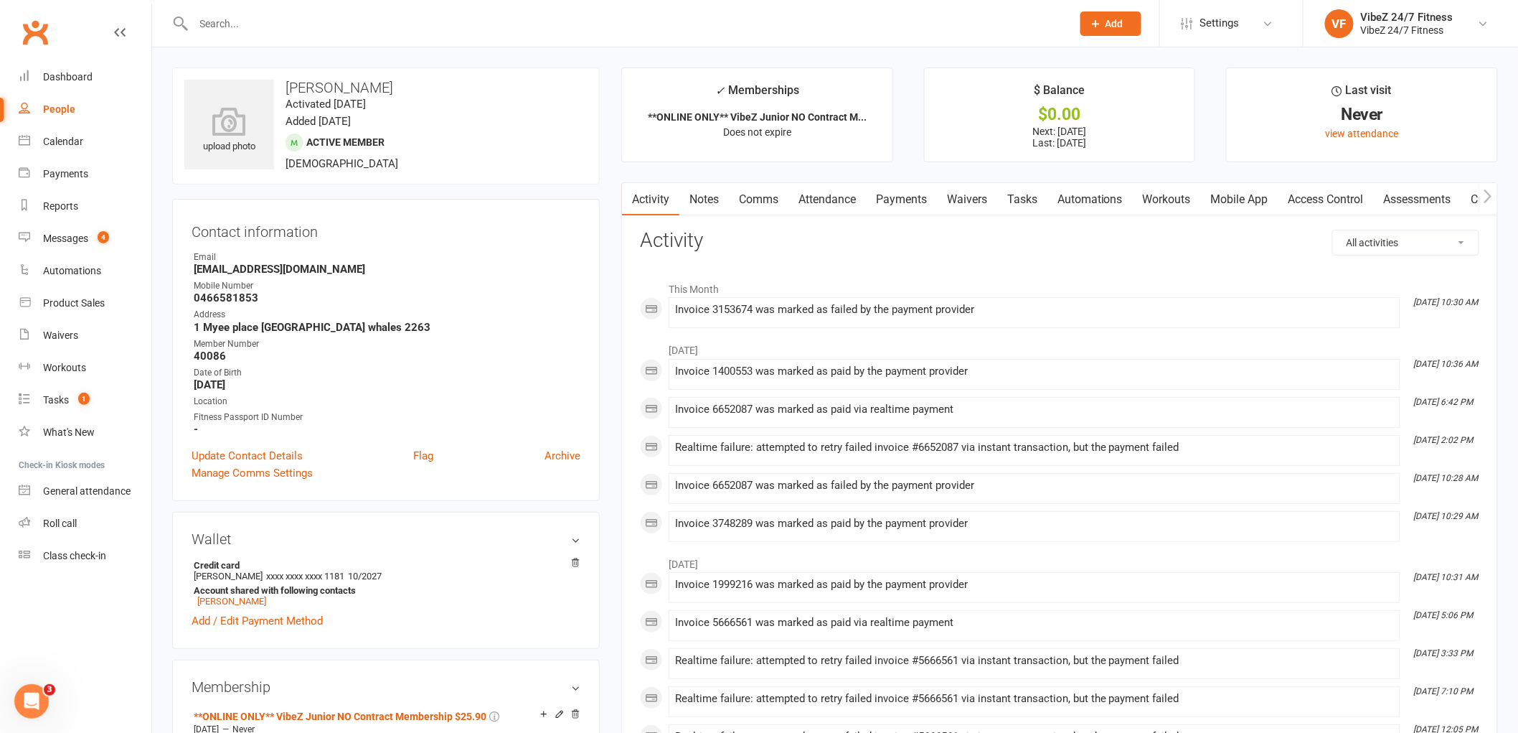
click at [912, 199] on link "Payments" at bounding box center [901, 199] width 71 height 33
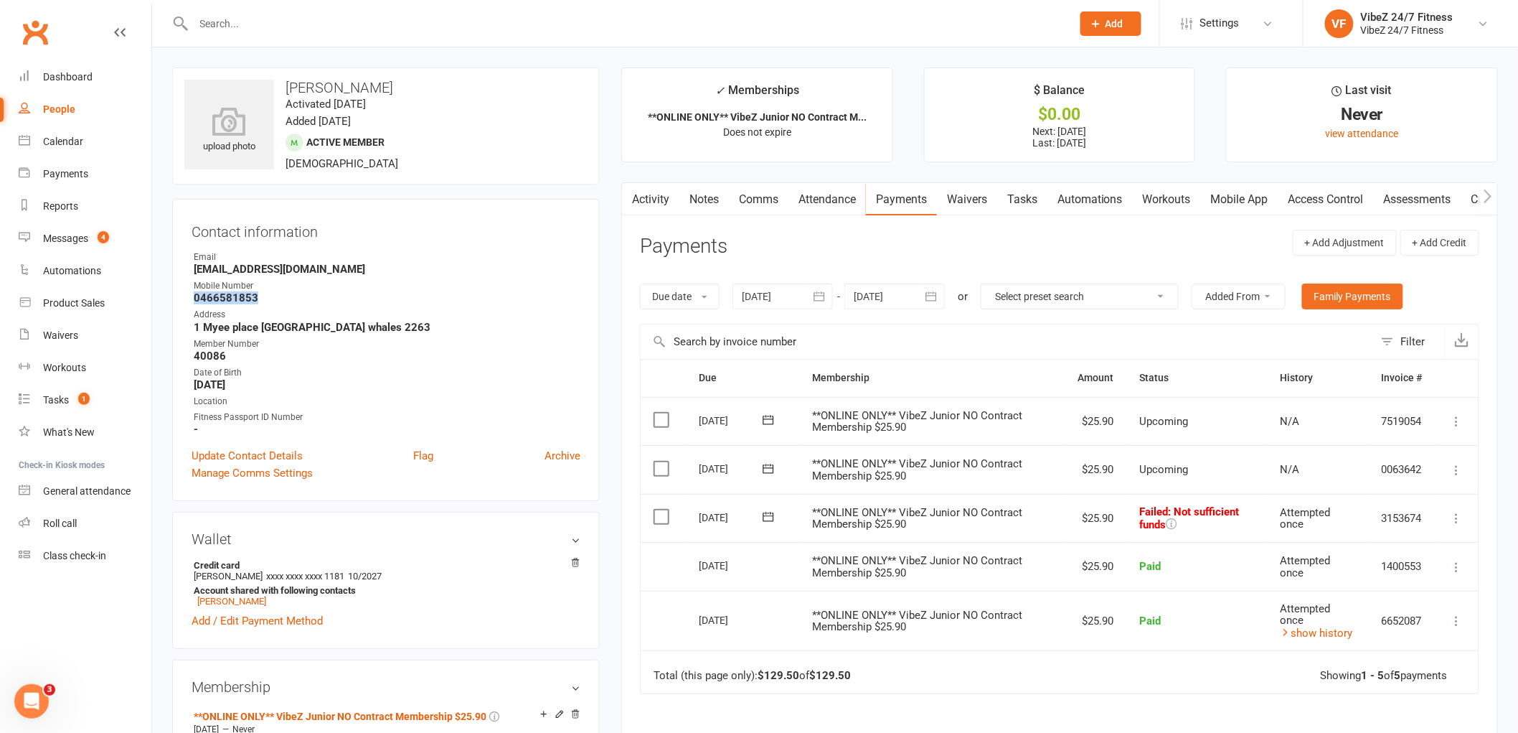
drag, startPoint x: 267, startPoint y: 301, endPoint x: 195, endPoint y: 292, distance: 72.4
click at [195, 292] on strong "0466581853" at bounding box center [387, 297] width 387 height 13
copy strong "0466581853"
click at [799, 24] on input "text" at bounding box center [625, 24] width 872 height 20
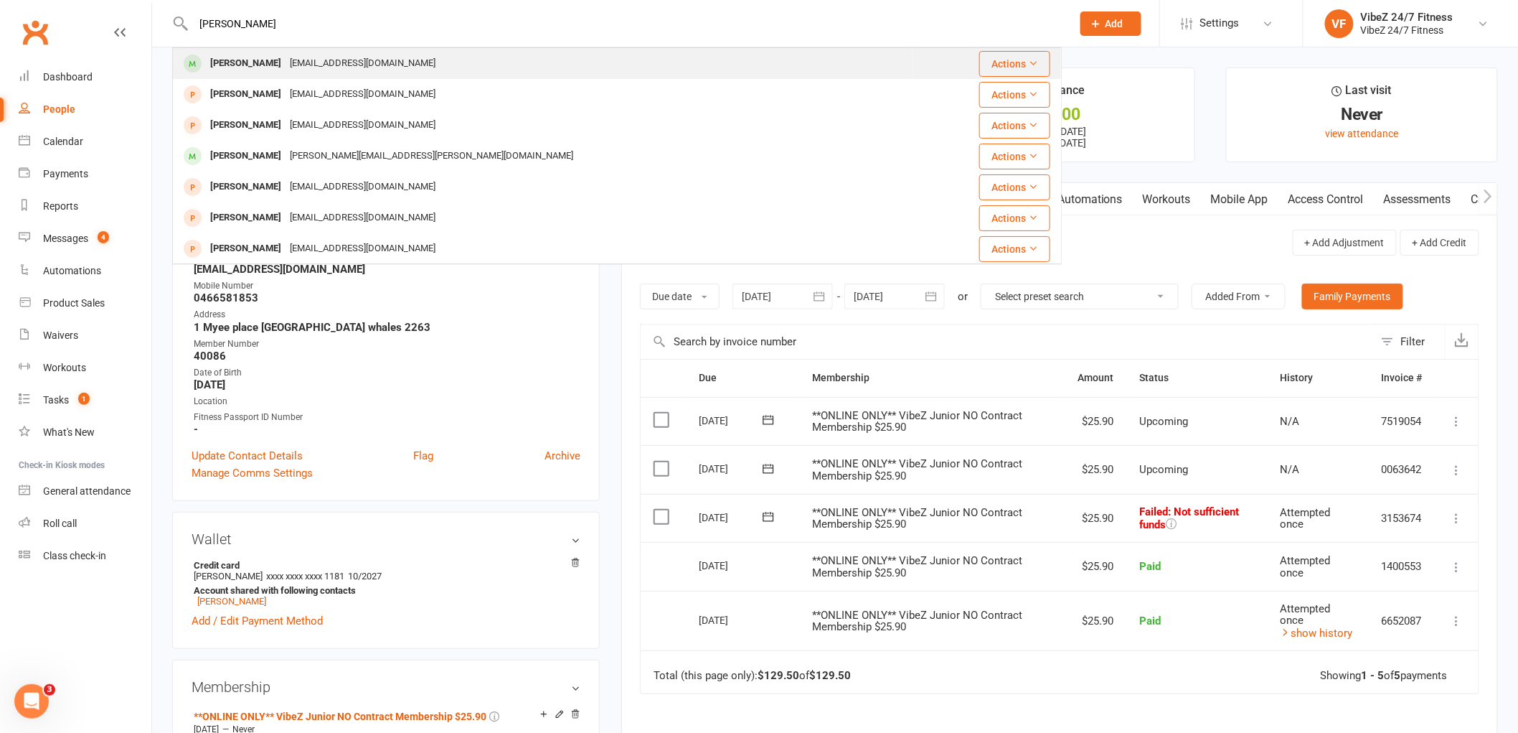
type input "[PERSON_NAME]"
click at [302, 60] on div "[EMAIL_ADDRESS][DOMAIN_NAME]" at bounding box center [363, 63] width 154 height 21
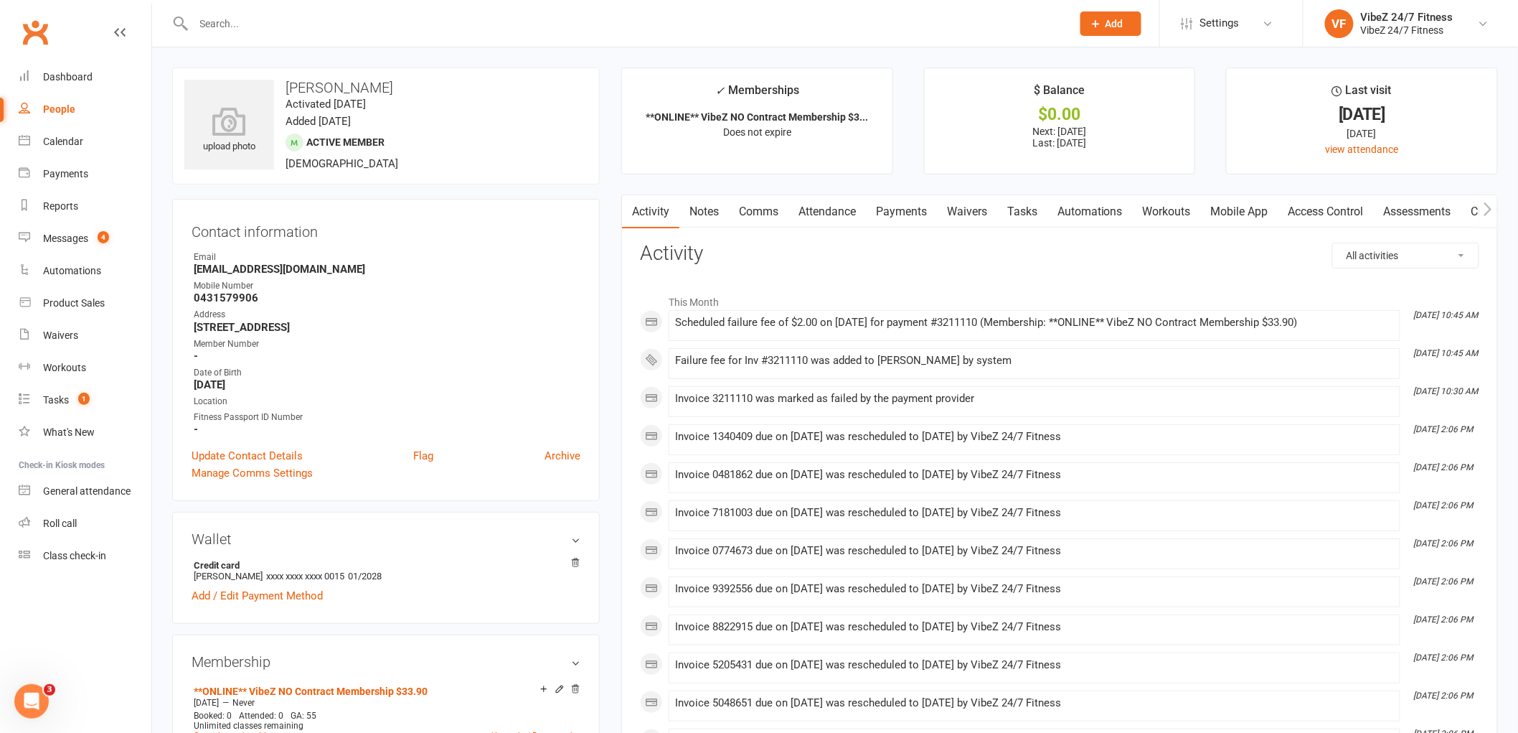
click at [893, 220] on link "Payments" at bounding box center [901, 211] width 71 height 33
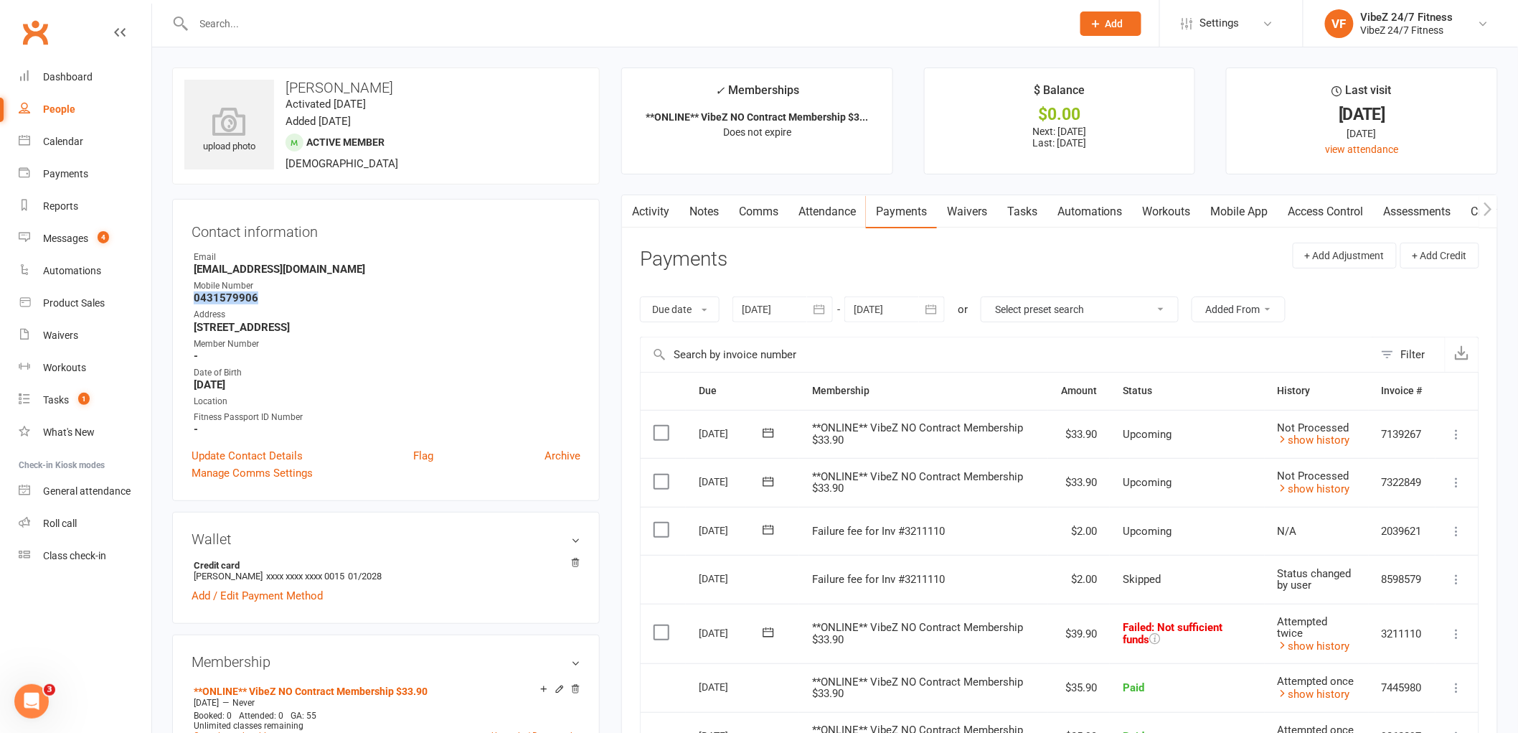
drag, startPoint x: 247, startPoint y: 298, endPoint x: 191, endPoint y: 303, distance: 56.3
click at [192, 303] on li "Mobile Number [PHONE_NUMBER]" at bounding box center [386, 291] width 389 height 25
click at [655, 32] on input "text" at bounding box center [625, 24] width 872 height 20
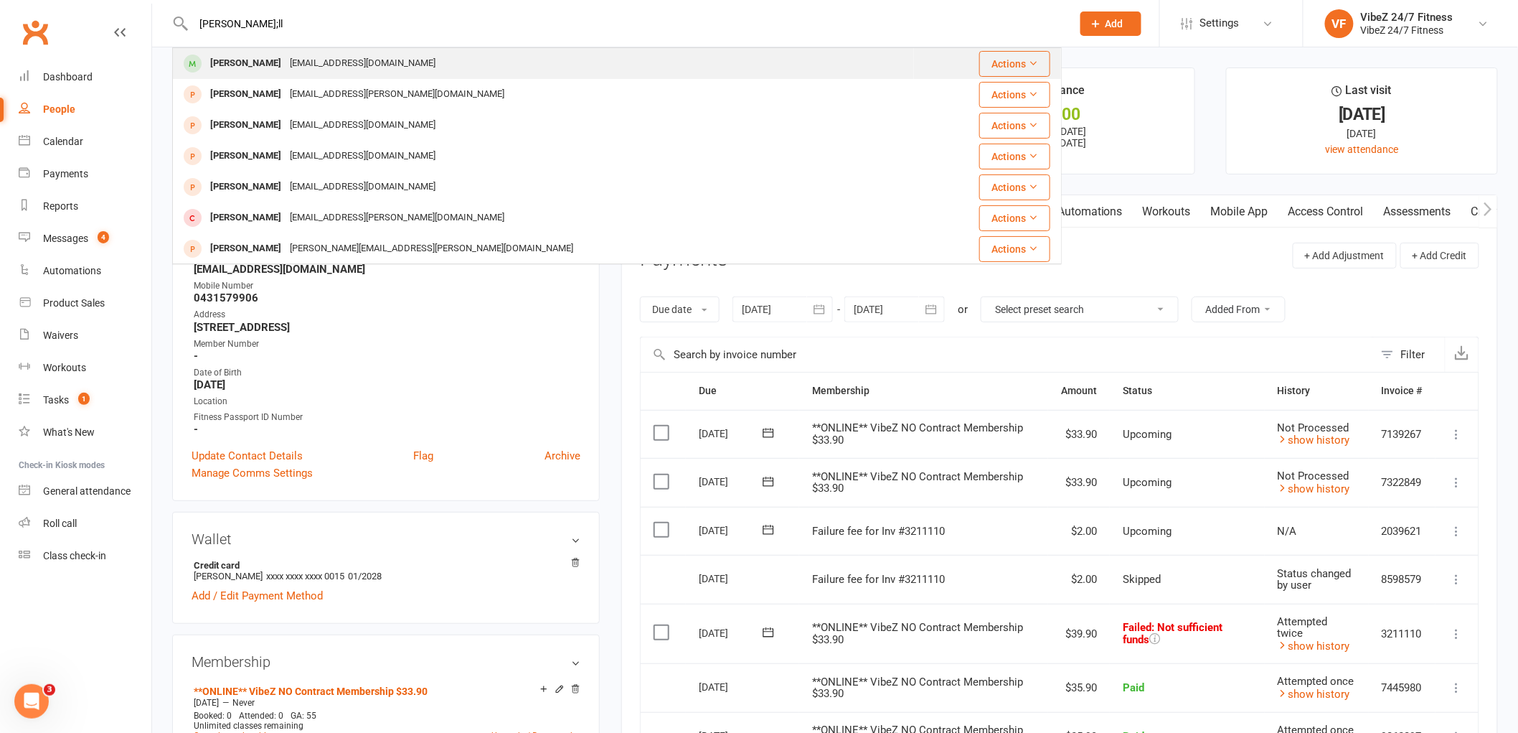
type input "[PERSON_NAME];ll"
click at [511, 70] on div "[PERSON_NAME] [PERSON_NAME][EMAIL_ADDRESS][DOMAIN_NAME]" at bounding box center [544, 63] width 740 height 29
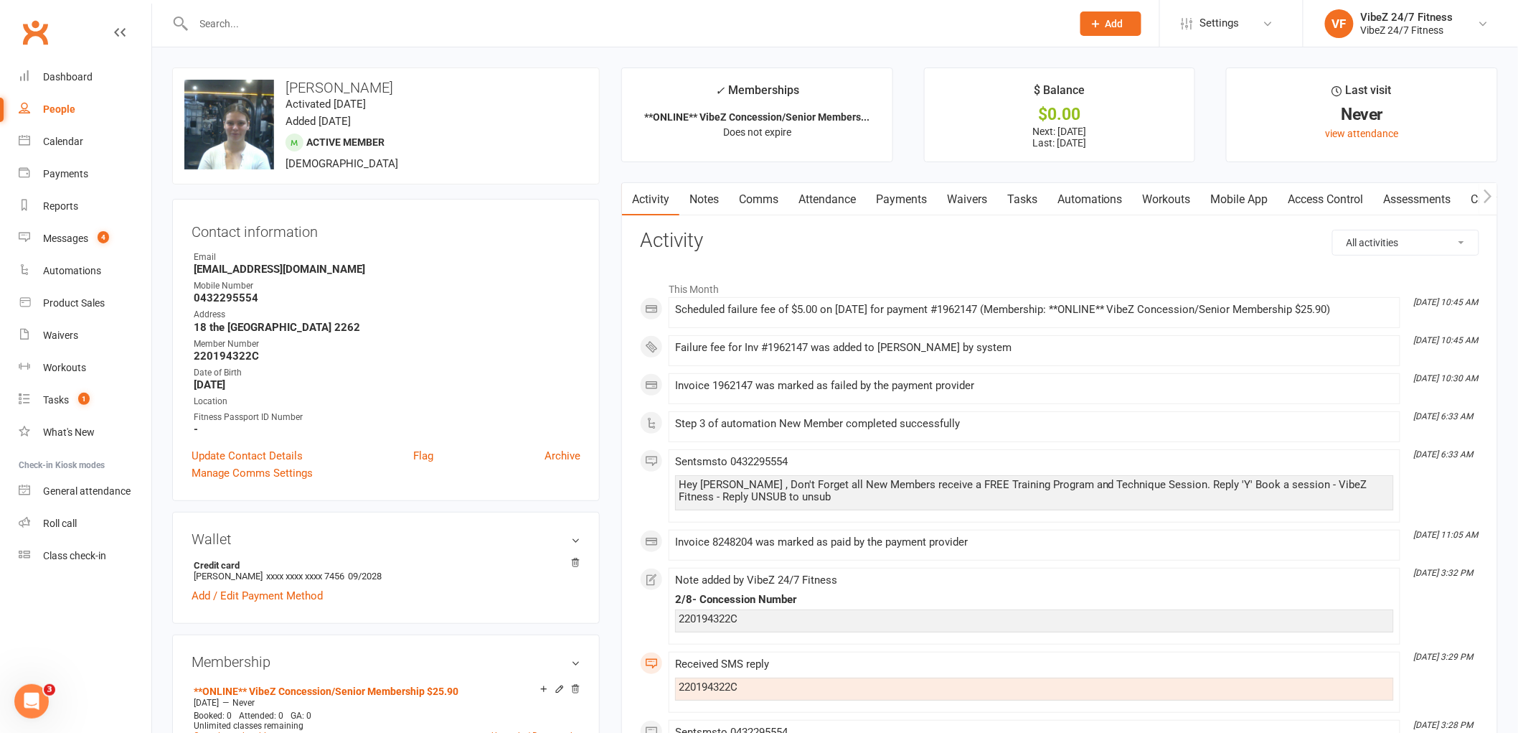
click at [917, 203] on link "Payments" at bounding box center [901, 199] width 71 height 33
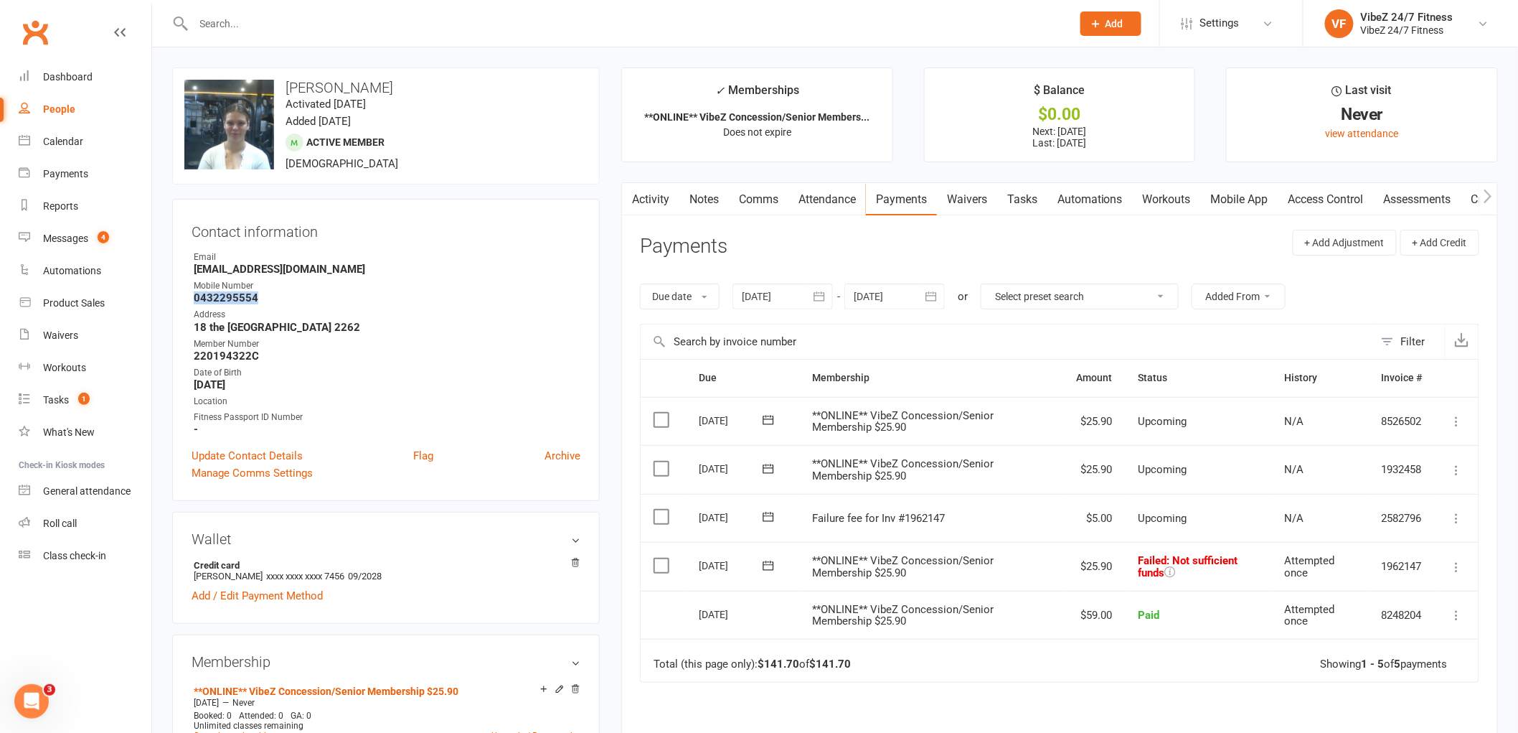
drag, startPoint x: 278, startPoint y: 291, endPoint x: 194, endPoint y: 300, distance: 85.1
click at [194, 300] on strong "0432295554" at bounding box center [387, 297] width 387 height 13
copy strong "0432295554"
